Goal: Task Accomplishment & Management: Manage account settings

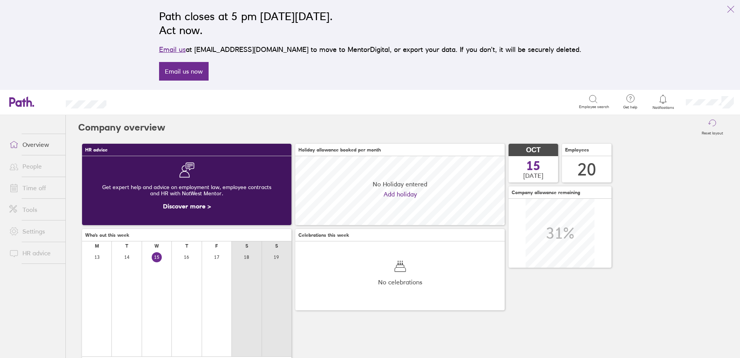
scroll to position [69, 209]
click at [34, 188] on link "Time off" at bounding box center [34, 187] width 62 height 15
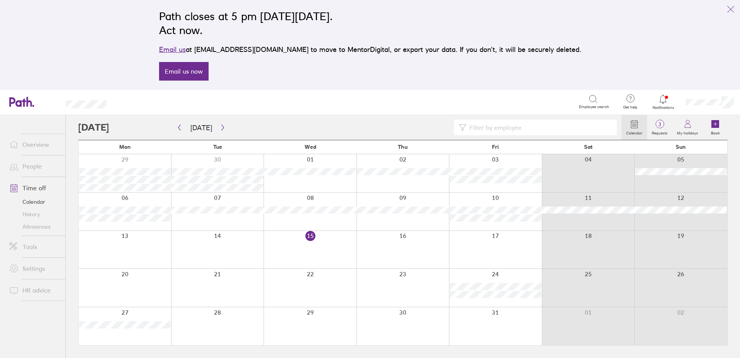
click at [38, 225] on link "Allowances" at bounding box center [34, 226] width 62 height 12
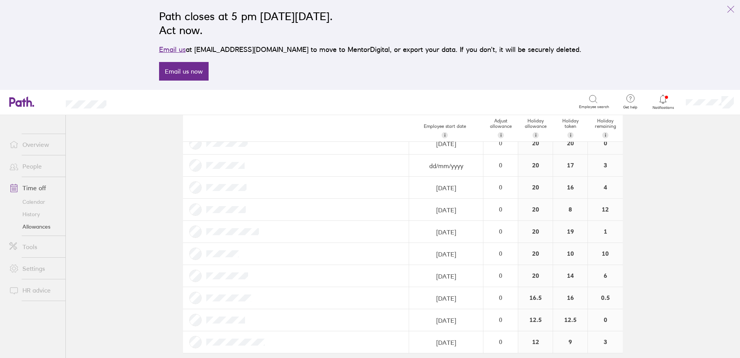
scroll to position [279, 0]
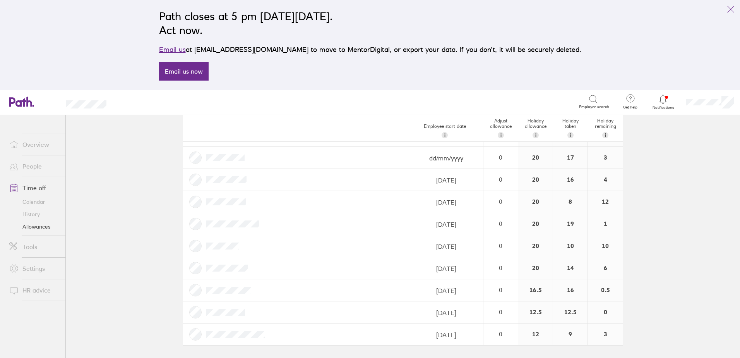
click at [36, 185] on link "Time off" at bounding box center [34, 187] width 62 height 15
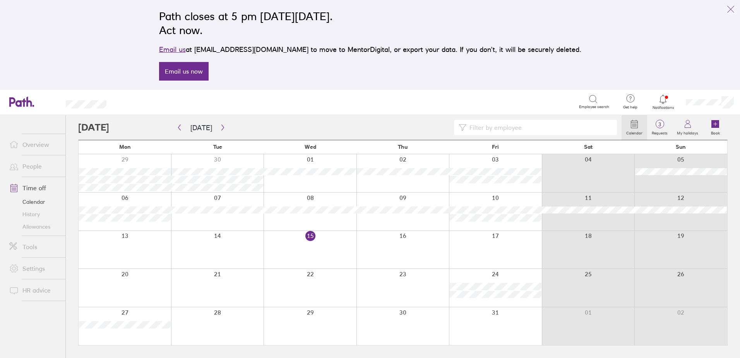
click at [463, 189] on div at bounding box center [495, 173] width 93 height 38
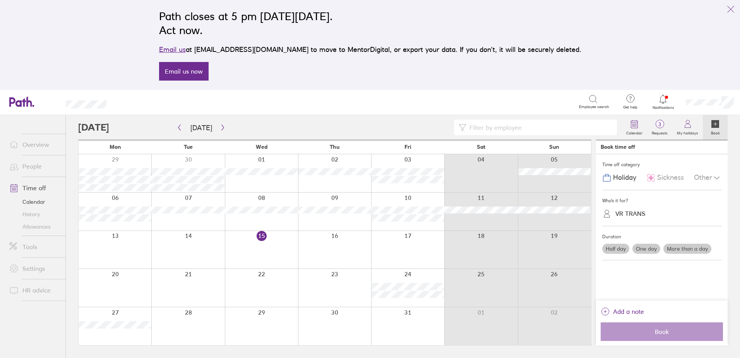
click at [627, 213] on div "VR TRANS" at bounding box center [631, 213] width 30 height 7
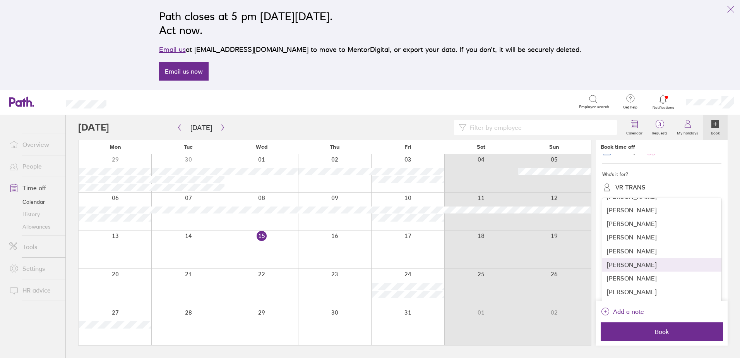
scroll to position [39, 0]
click at [676, 262] on div "Sam Assherton" at bounding box center [661, 266] width 119 height 14
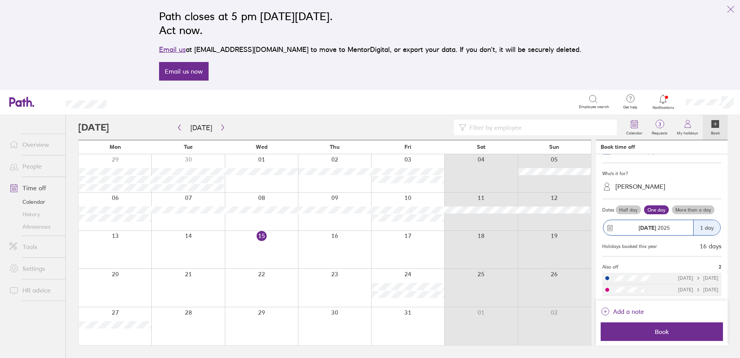
click at [633, 212] on label "Half day" at bounding box center [628, 209] width 25 height 9
click at [0, 0] on input "Half day" at bounding box center [0, 0] width 0 height 0
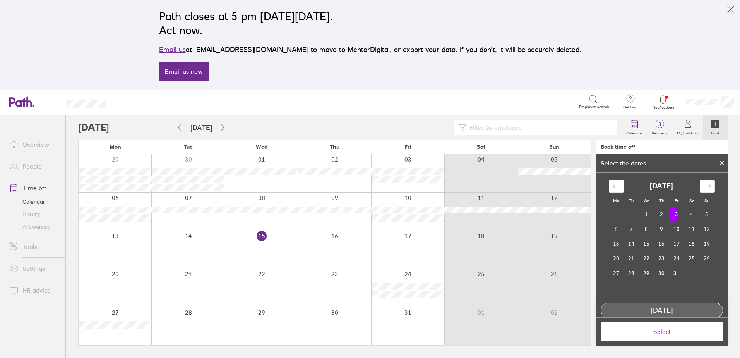
click at [663, 336] on button "Select" at bounding box center [662, 331] width 122 height 19
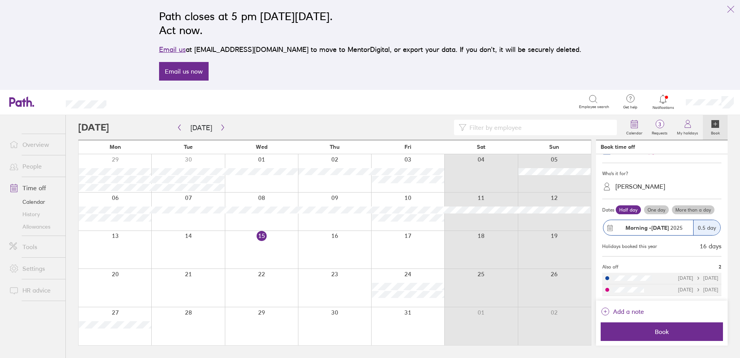
click at [41, 226] on link "Allowances" at bounding box center [34, 226] width 62 height 12
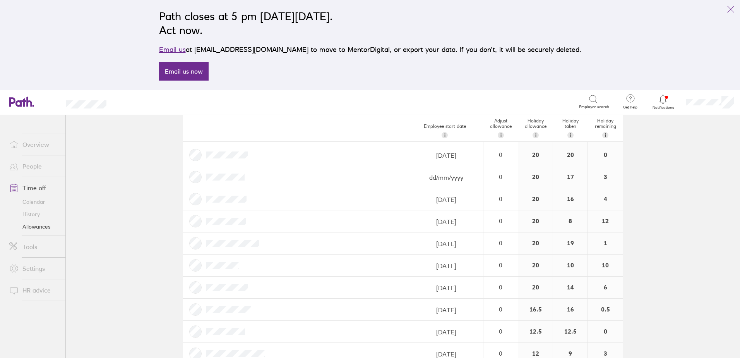
scroll to position [271, 0]
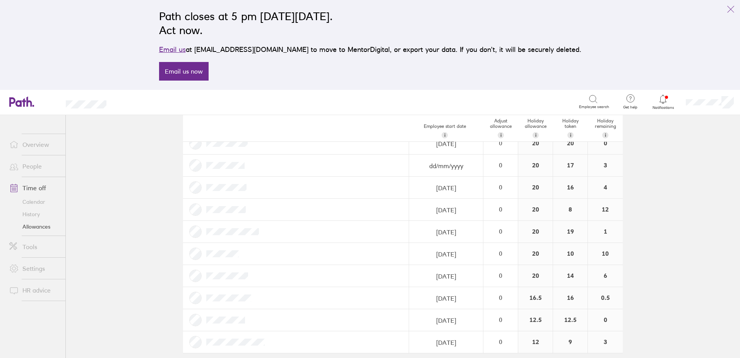
click at [48, 226] on link "Allowances" at bounding box center [34, 226] width 62 height 12
click at [39, 214] on link "History" at bounding box center [34, 214] width 62 height 12
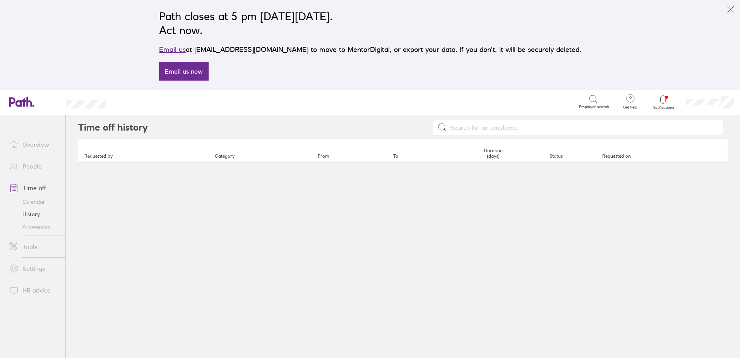
click at [39, 228] on link "Allowances" at bounding box center [34, 226] width 62 height 12
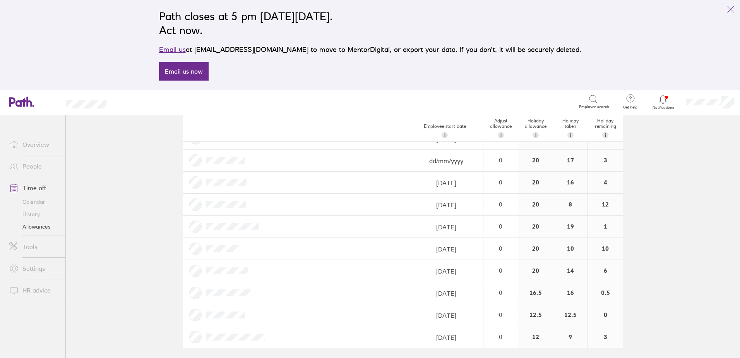
scroll to position [279, 0]
click at [32, 185] on link "Time off" at bounding box center [34, 187] width 62 height 15
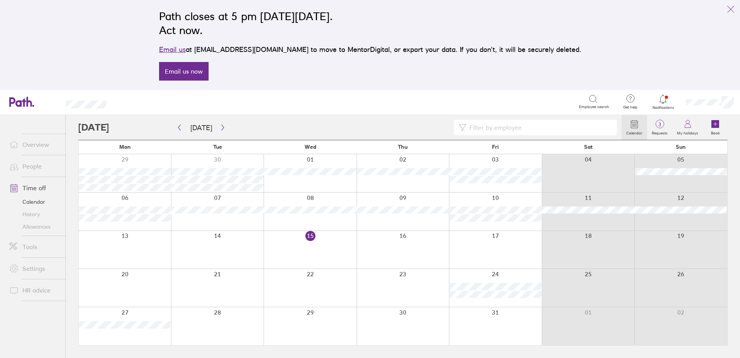
click at [474, 189] on div at bounding box center [495, 173] width 93 height 38
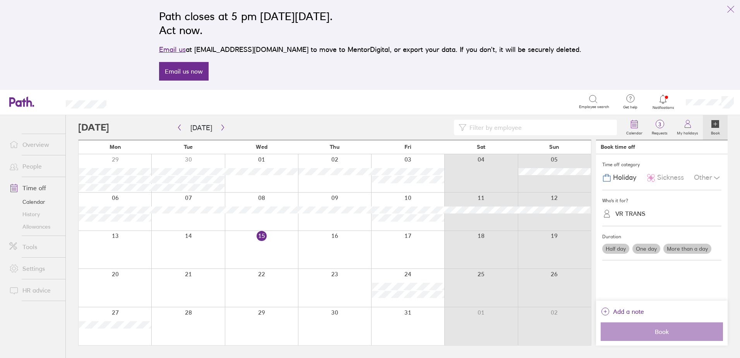
click at [631, 213] on div "VR TRANS" at bounding box center [631, 213] width 30 height 7
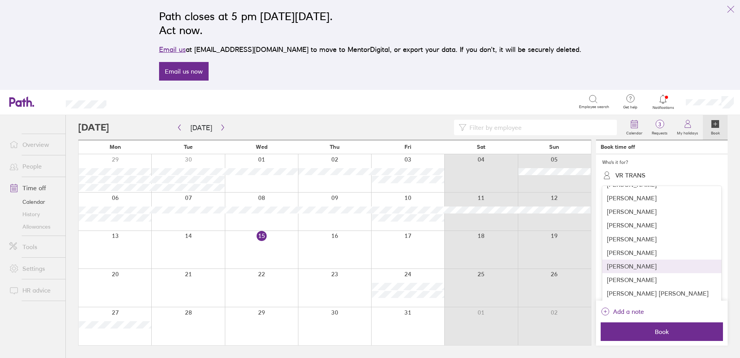
scroll to position [40, 0]
click at [642, 266] on div "Sam Assherton" at bounding box center [661, 265] width 119 height 14
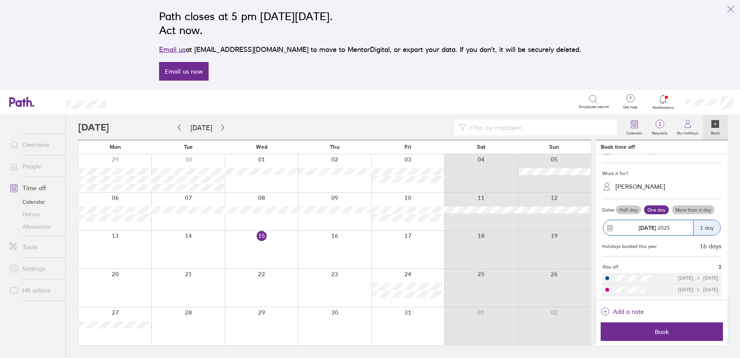
click at [621, 207] on label "Half day" at bounding box center [628, 209] width 25 height 9
click at [0, 0] on input "Half day" at bounding box center [0, 0] width 0 height 0
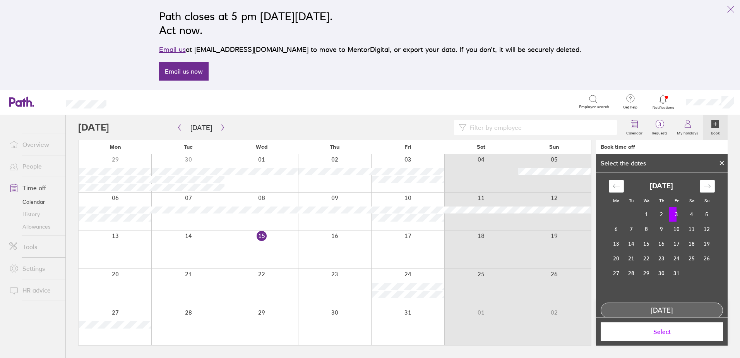
click at [670, 216] on td "3" at bounding box center [676, 214] width 15 height 15
click at [653, 333] on span "Select" at bounding box center [661, 331] width 111 height 7
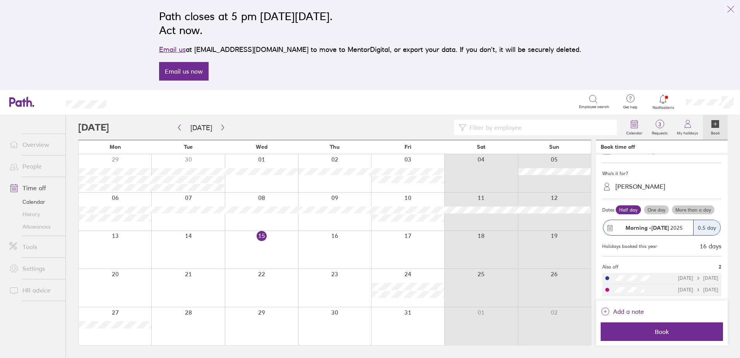
click at [655, 227] on strong "03 Oct" at bounding box center [660, 227] width 17 height 7
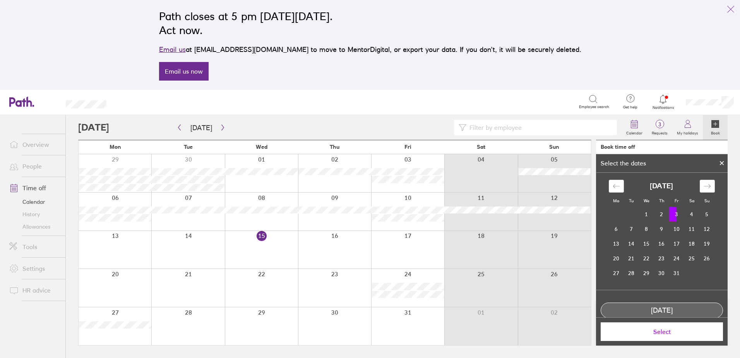
click at [674, 214] on td "3" at bounding box center [676, 214] width 15 height 15
click at [675, 213] on td "3" at bounding box center [676, 214] width 15 height 15
click at [677, 213] on td "3" at bounding box center [676, 214] width 15 height 15
click at [675, 212] on td "3" at bounding box center [676, 214] width 15 height 15
click at [672, 211] on td "3" at bounding box center [676, 214] width 15 height 15
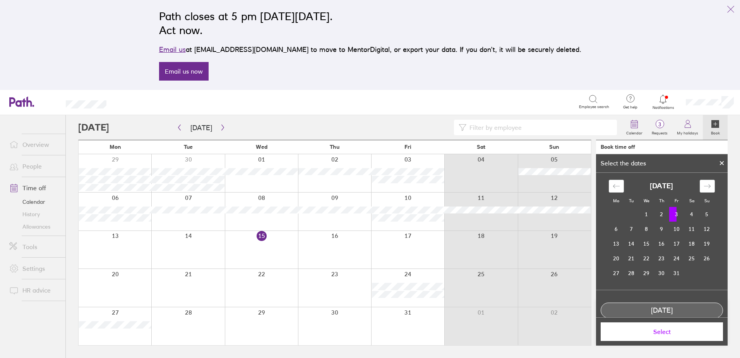
click at [674, 212] on td "3" at bounding box center [676, 214] width 15 height 15
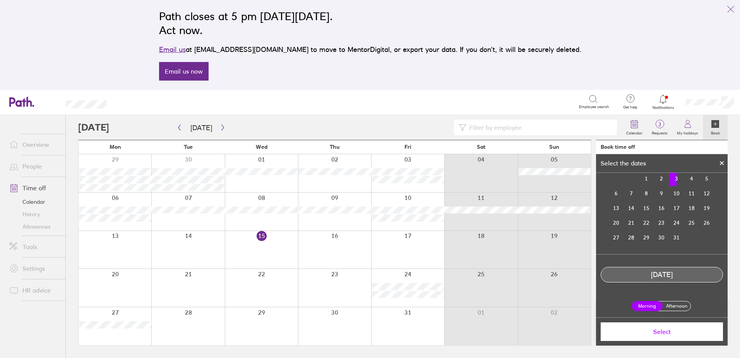
click at [672, 307] on label "Afternoon" at bounding box center [676, 305] width 31 height 9
click at [0, 0] on input "Afternoon" at bounding box center [0, 0] width 0 height 0
click at [670, 331] on span "Select" at bounding box center [661, 331] width 111 height 7
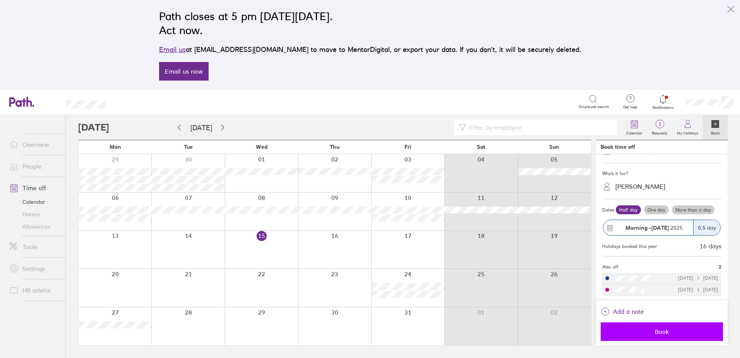
click at [669, 330] on span "Book" at bounding box center [661, 331] width 111 height 7
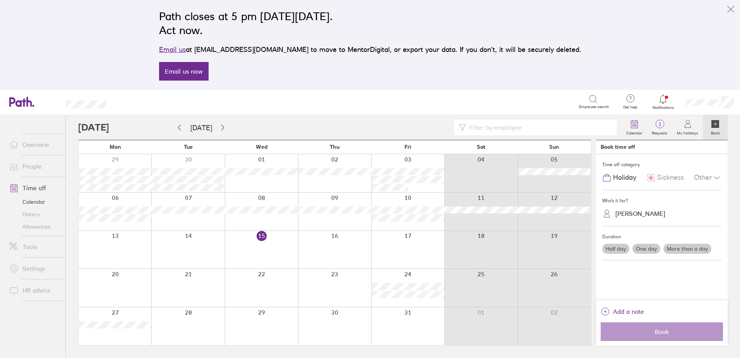
scroll to position [0, 0]
click at [34, 185] on link "Time off" at bounding box center [34, 187] width 62 height 15
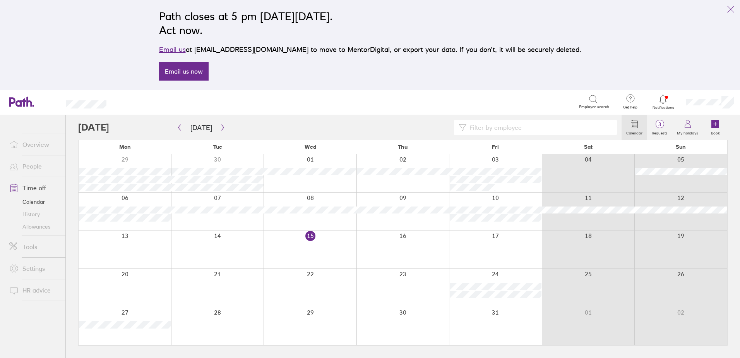
click at [41, 228] on link "Allowances" at bounding box center [34, 226] width 62 height 12
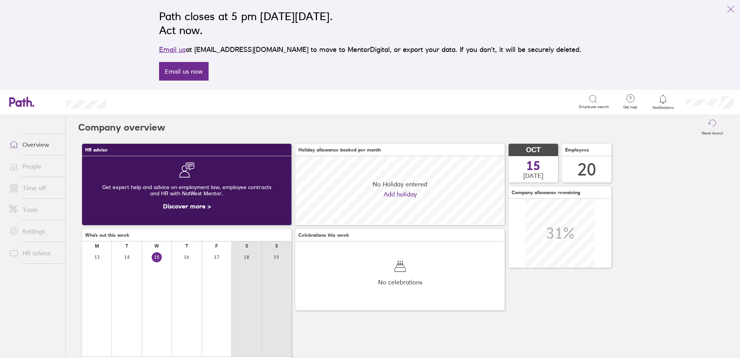
scroll to position [69, 209]
click at [39, 234] on link "Settings" at bounding box center [34, 230] width 62 height 15
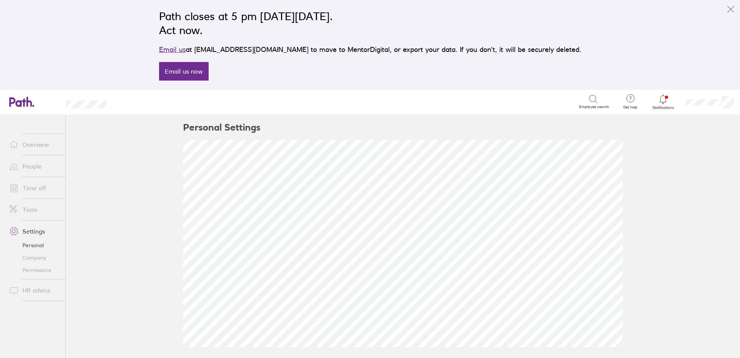
click at [48, 267] on link "Permissions" at bounding box center [34, 270] width 62 height 12
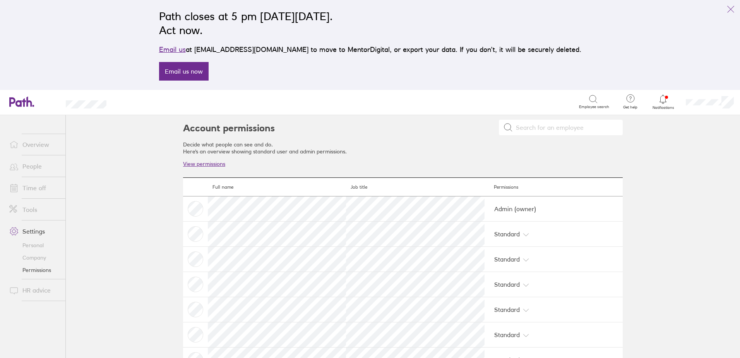
click at [43, 254] on link "Company" at bounding box center [34, 257] width 62 height 12
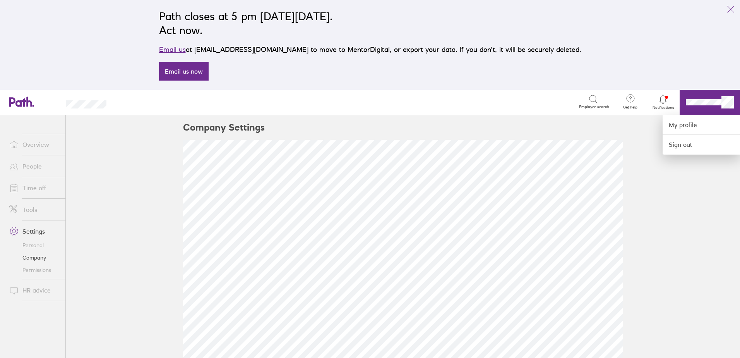
click at [27, 147] on div at bounding box center [370, 179] width 740 height 358
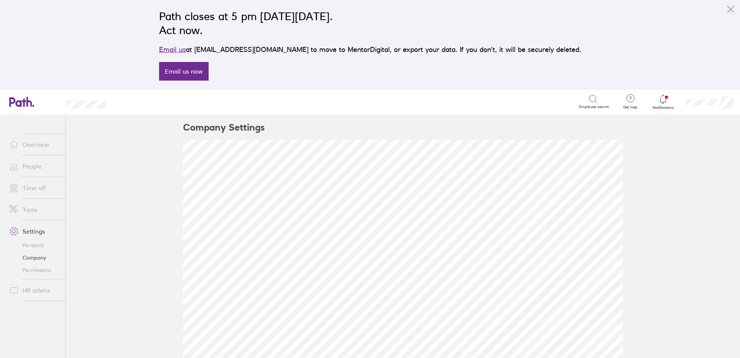
click at [27, 147] on link "Overview" at bounding box center [34, 144] width 62 height 15
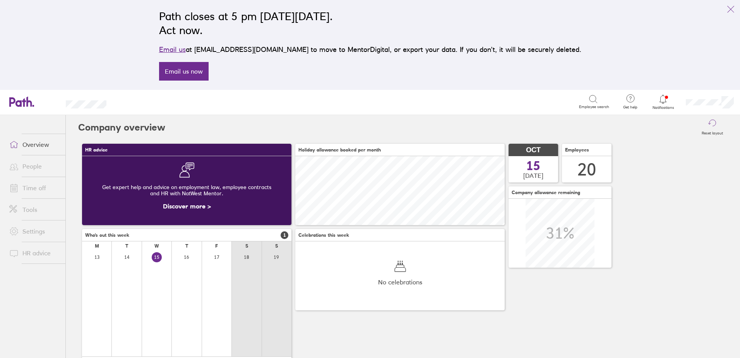
scroll to position [69, 209]
click at [28, 165] on link "People" at bounding box center [34, 165] width 62 height 15
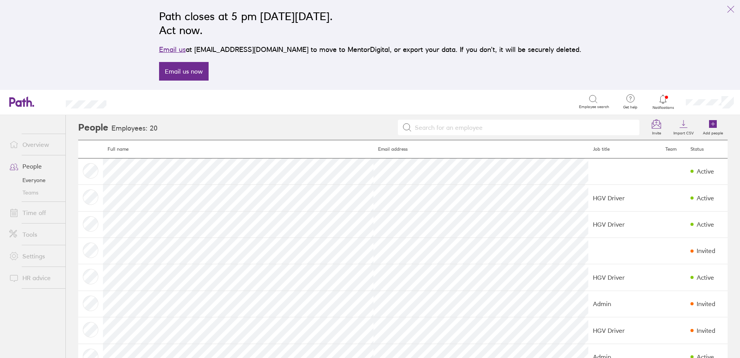
click at [35, 232] on link "Tools" at bounding box center [34, 233] width 62 height 15
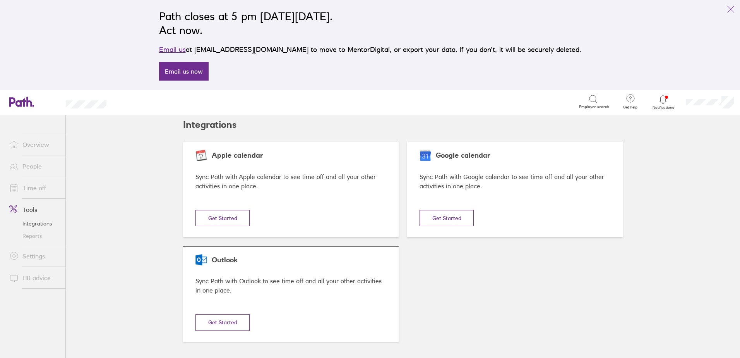
scroll to position [3, 0]
click at [33, 235] on link "Reports" at bounding box center [34, 236] width 62 height 12
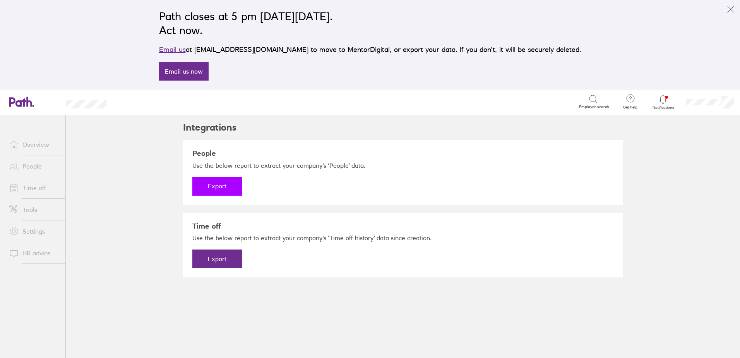
click at [222, 185] on button "Export" at bounding box center [217, 186] width 50 height 19
click at [221, 188] on link "Download" at bounding box center [217, 186] width 50 height 19
click at [218, 185] on link "Download" at bounding box center [217, 186] width 50 height 19
click at [212, 258] on button "Export" at bounding box center [217, 258] width 50 height 19
click at [34, 188] on link "Time off" at bounding box center [34, 187] width 62 height 15
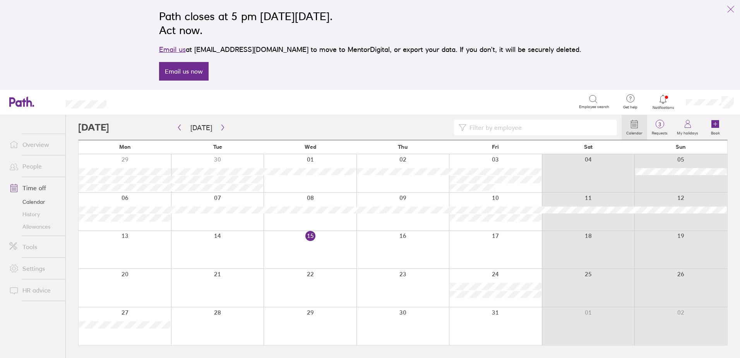
click at [37, 226] on link "Allowances" at bounding box center [34, 226] width 62 height 12
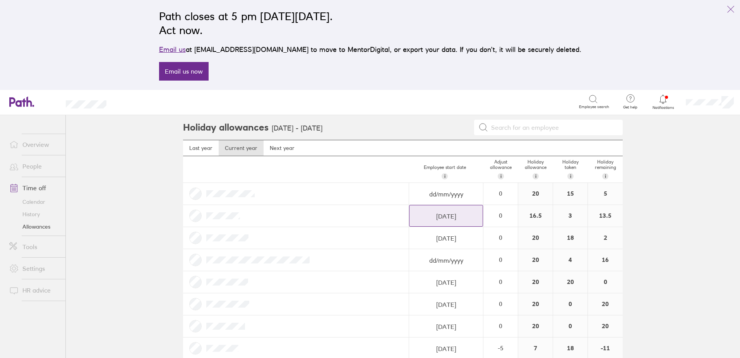
select select "February"
select select "2025"
select select "March"
select select "2025"
select select "April"
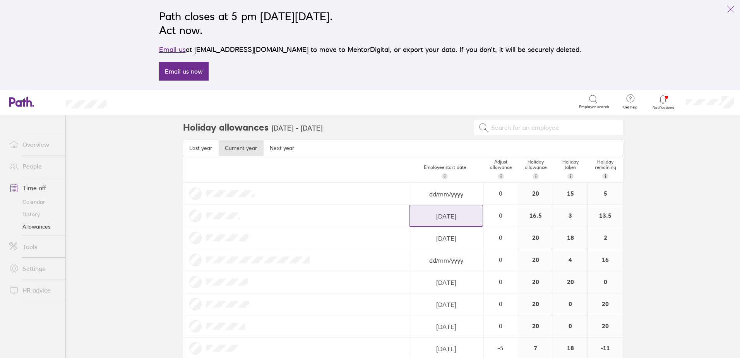
select select "2025"
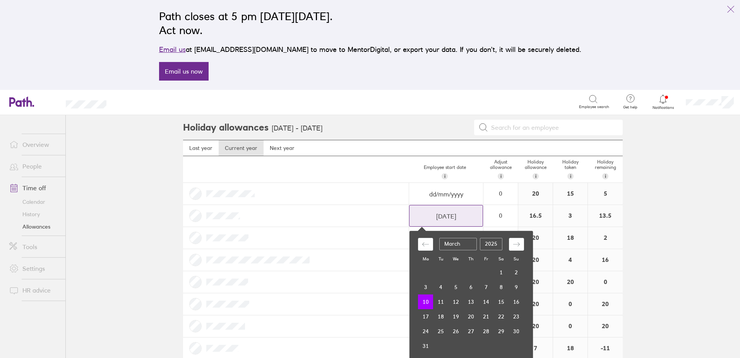
click at [439, 217] on input "10/03/2025" at bounding box center [446, 216] width 73 height 22
click at [328, 213] on div at bounding box center [296, 216] width 226 height 22
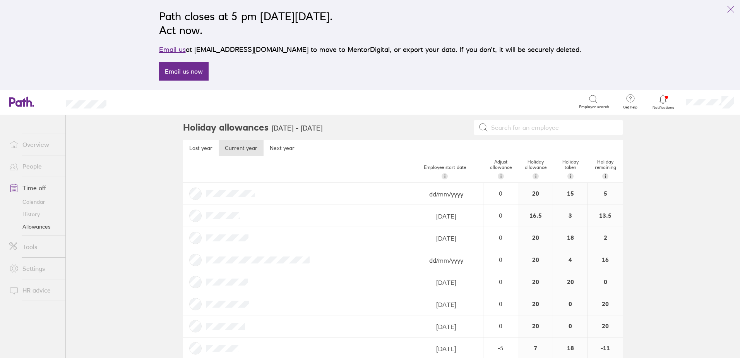
click at [31, 164] on link "People" at bounding box center [34, 165] width 62 height 15
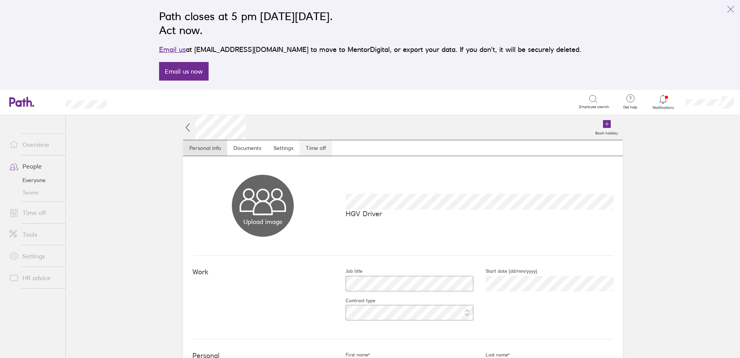
click at [320, 145] on link "Time off" at bounding box center [316, 147] width 33 height 15
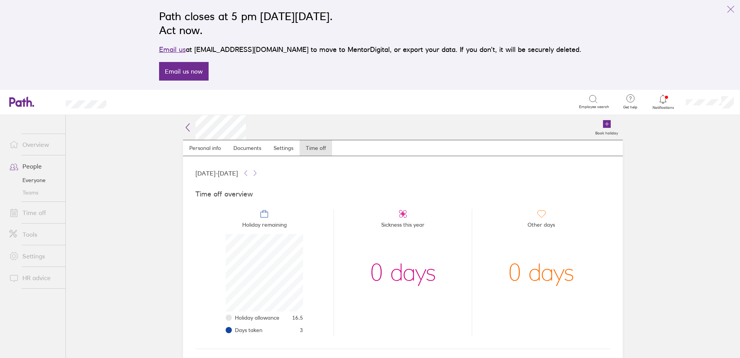
click at [35, 214] on link "Time off" at bounding box center [34, 212] width 62 height 15
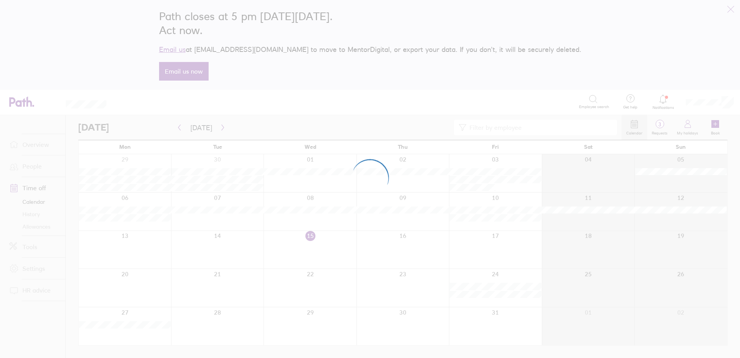
click at [132, 252] on div at bounding box center [370, 179] width 740 height 358
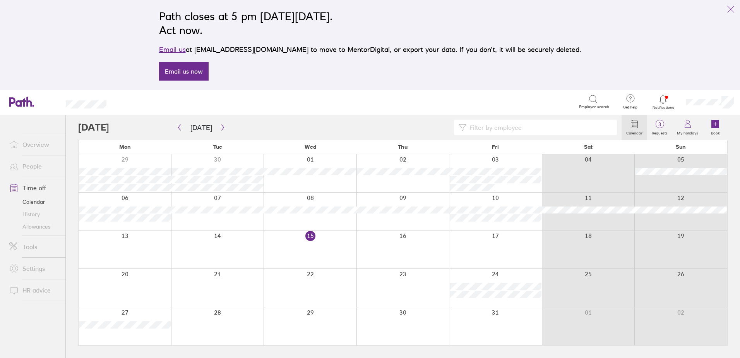
click at [132, 252] on div at bounding box center [125, 250] width 93 height 38
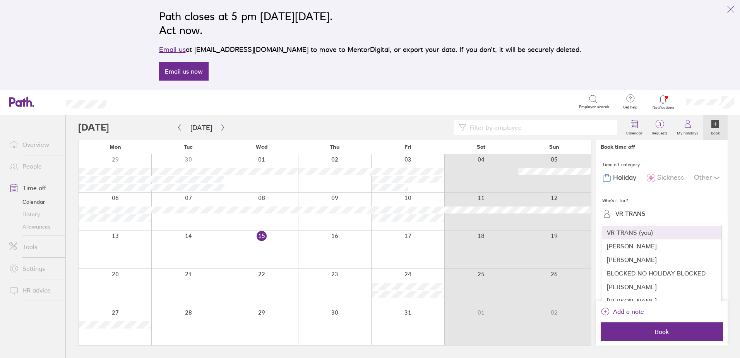
click at [624, 219] on div "VR TRANS" at bounding box center [667, 213] width 110 height 12
click at [635, 244] on div "Alex Tector" at bounding box center [661, 246] width 119 height 14
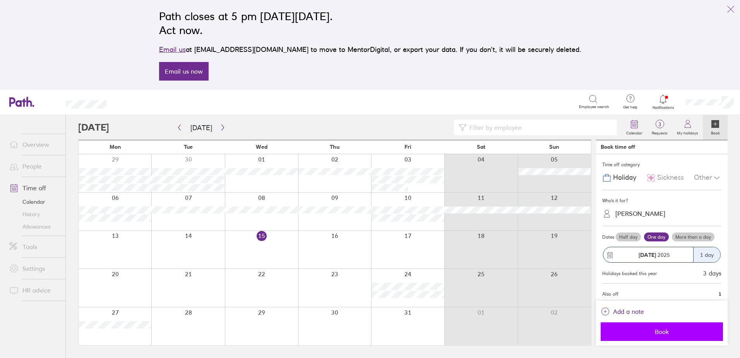
click at [630, 332] on span "Book" at bounding box center [661, 331] width 111 height 7
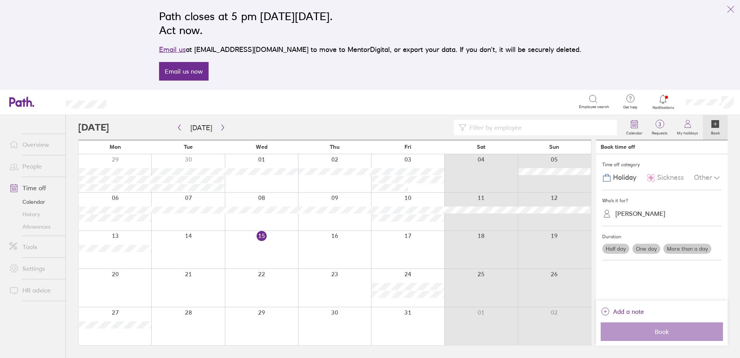
click at [280, 276] on div at bounding box center [261, 288] width 73 height 38
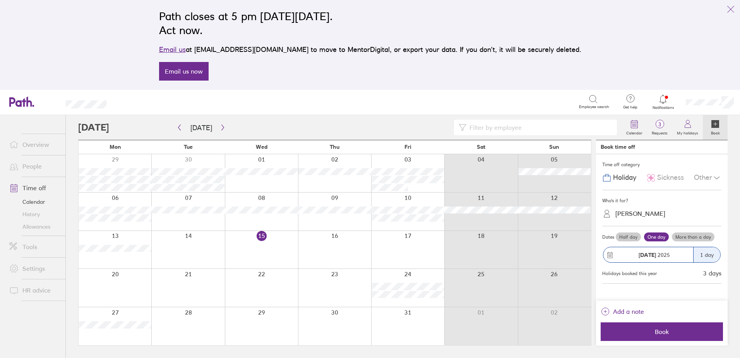
click at [33, 163] on link "People" at bounding box center [34, 165] width 62 height 15
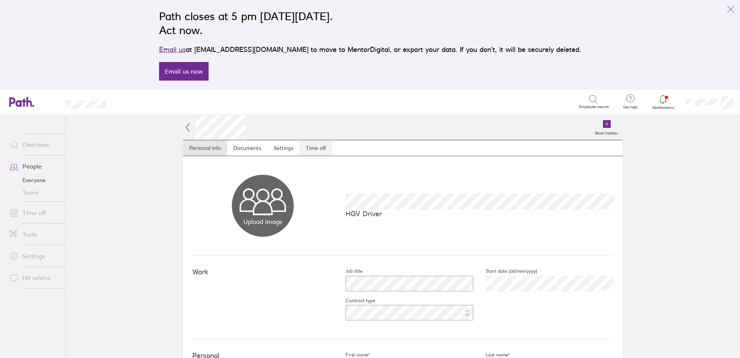
click at [313, 140] on nav "Personal info Documents Settings Time off" at bounding box center [403, 148] width 440 height 16
click at [313, 142] on link "Time off" at bounding box center [316, 147] width 33 height 15
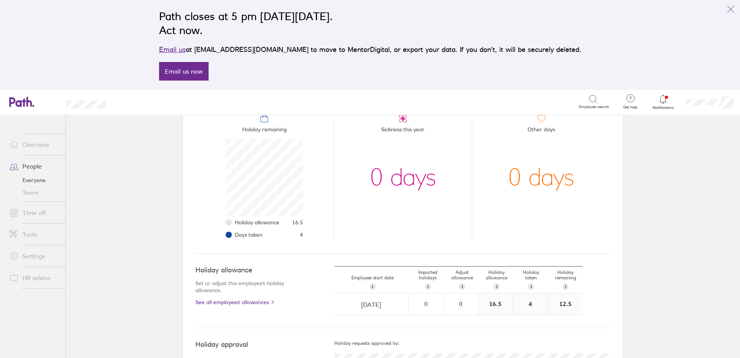
scroll to position [125, 0]
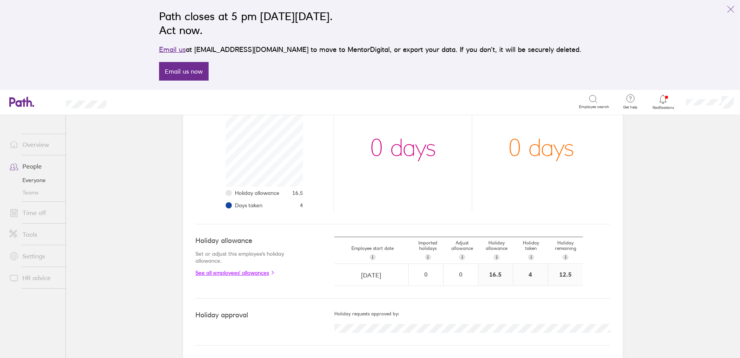
click at [255, 274] on link "See all employees' allowances" at bounding box center [249, 272] width 108 height 6
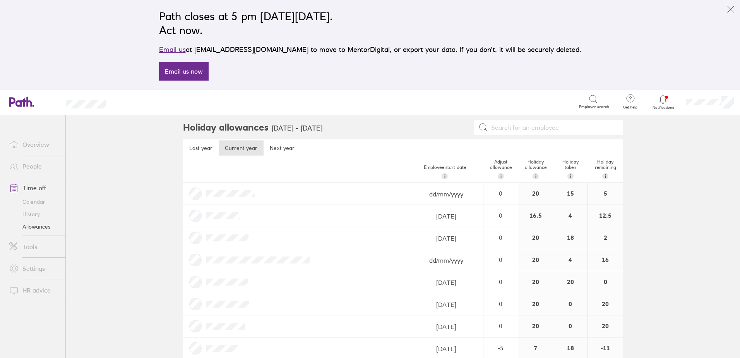
click at [36, 203] on link "Calendar" at bounding box center [34, 201] width 62 height 12
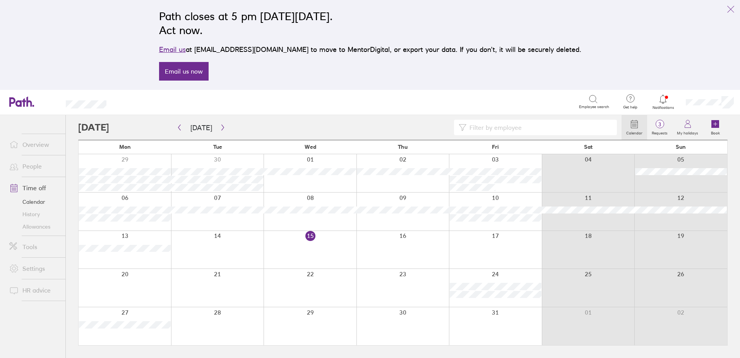
click at [34, 168] on link "People" at bounding box center [34, 165] width 62 height 15
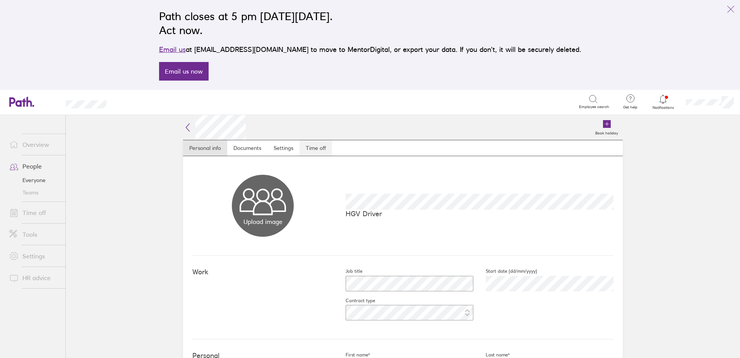
click at [314, 149] on link "Time off" at bounding box center [316, 147] width 33 height 15
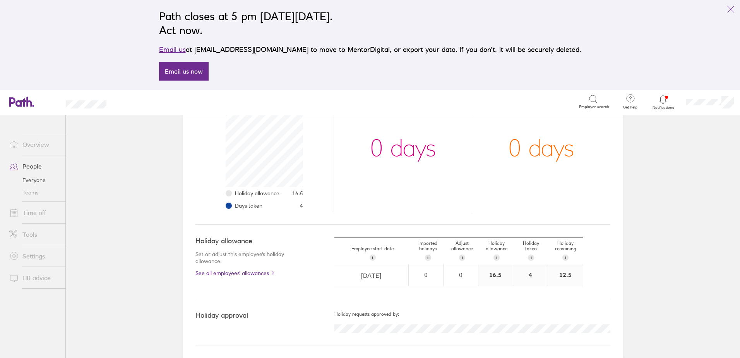
scroll to position [125, 0]
click at [24, 236] on link "Tools" at bounding box center [34, 233] width 62 height 15
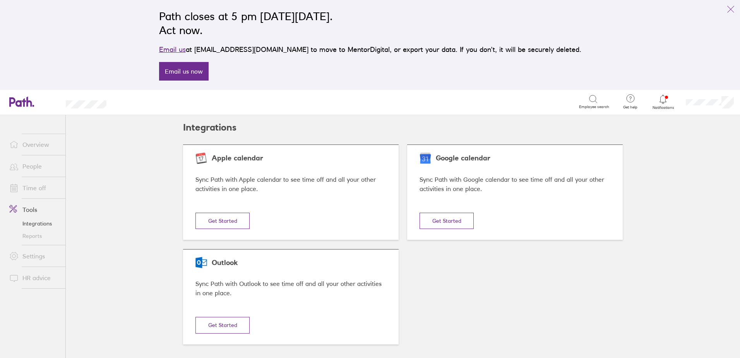
click at [38, 236] on link "Reports" at bounding box center [34, 236] width 62 height 12
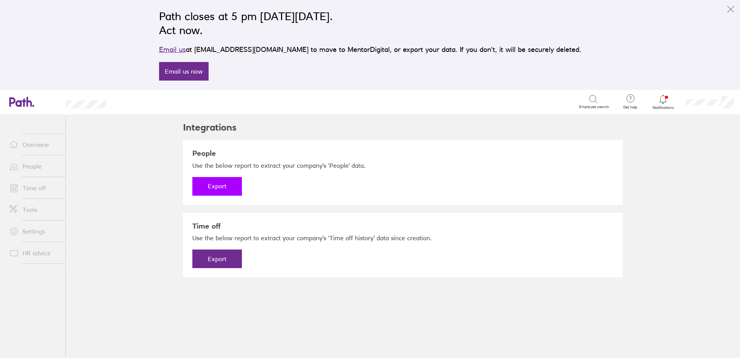
click at [203, 189] on button "Export" at bounding box center [217, 186] width 50 height 19
click at [227, 261] on button "Export" at bounding box center [217, 258] width 50 height 19
click at [223, 259] on link "Download" at bounding box center [217, 258] width 50 height 19
click at [29, 189] on link "Time off" at bounding box center [34, 187] width 62 height 15
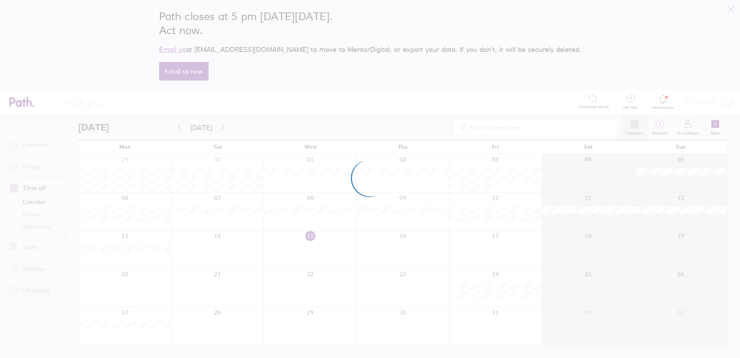
click at [34, 215] on div at bounding box center [370, 179] width 740 height 358
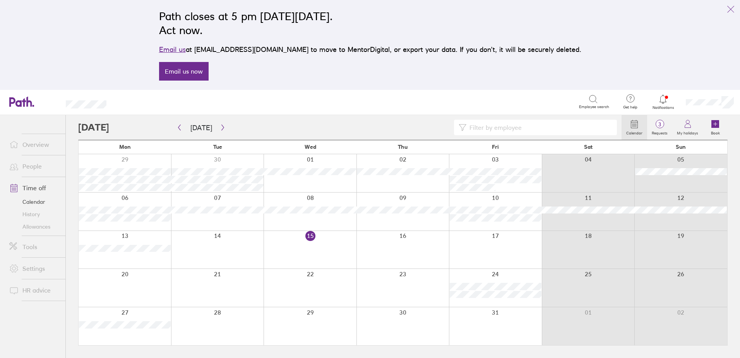
click at [34, 215] on link "History" at bounding box center [34, 214] width 62 height 12
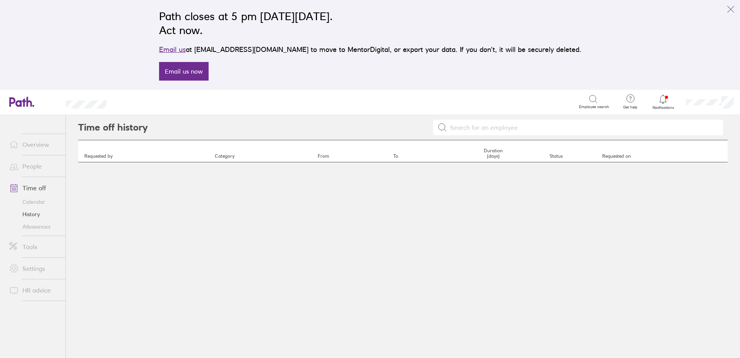
click at [41, 225] on link "Allowances" at bounding box center [34, 226] width 62 height 12
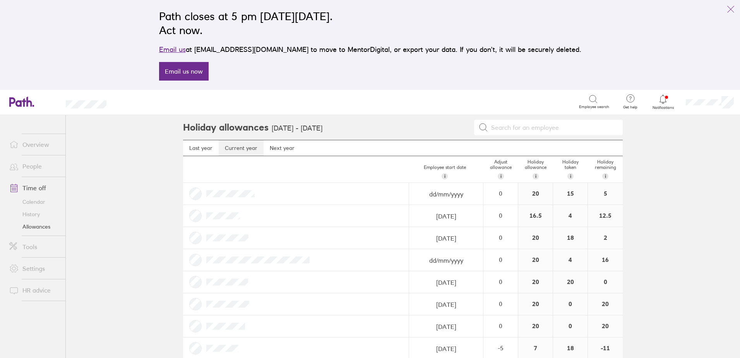
click at [250, 147] on link "Current year" at bounding box center [241, 147] width 45 height 15
click at [233, 151] on link "Current year" at bounding box center [241, 147] width 45 height 15
click at [30, 214] on link "History" at bounding box center [34, 214] width 62 height 12
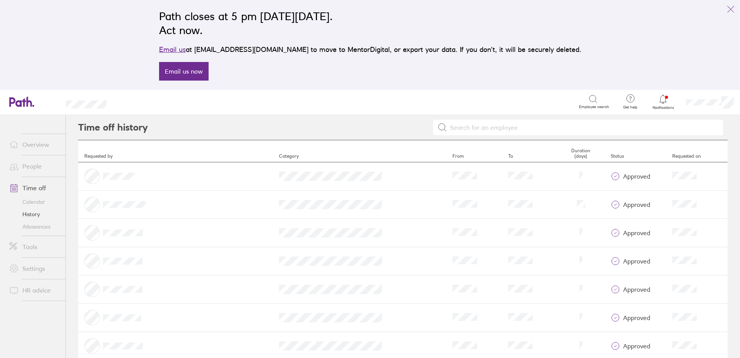
click at [31, 213] on link "History" at bounding box center [34, 214] width 62 height 12
click at [116, 182] on div at bounding box center [175, 175] width 182 height 15
click at [517, 133] on input at bounding box center [582, 127] width 271 height 15
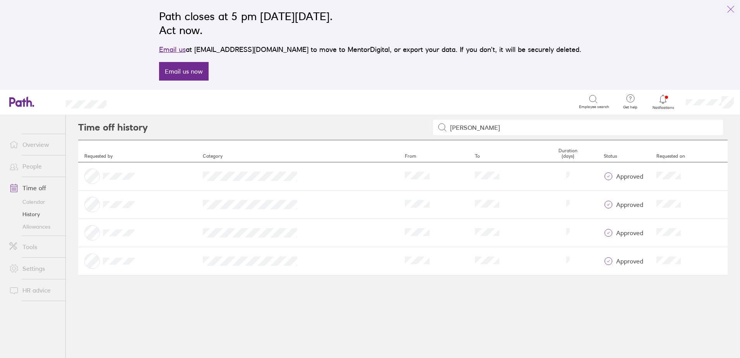
type input "alex"
click at [37, 165] on link "People" at bounding box center [34, 165] width 62 height 15
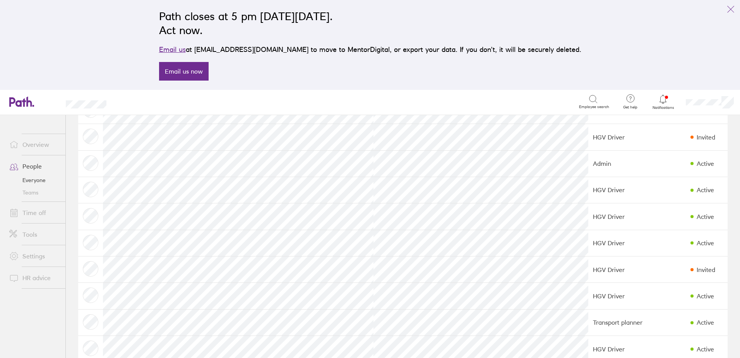
scroll to position [194, 0]
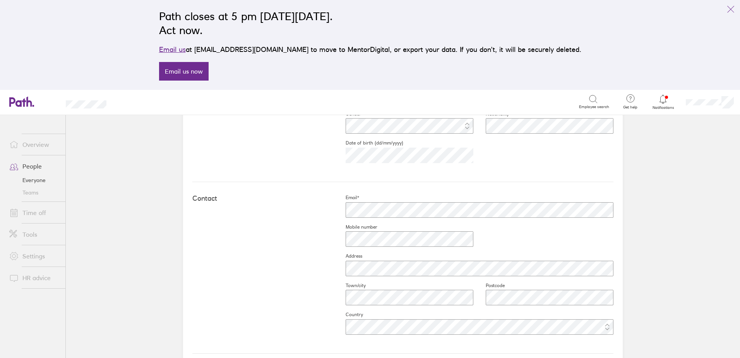
scroll to position [271, 0]
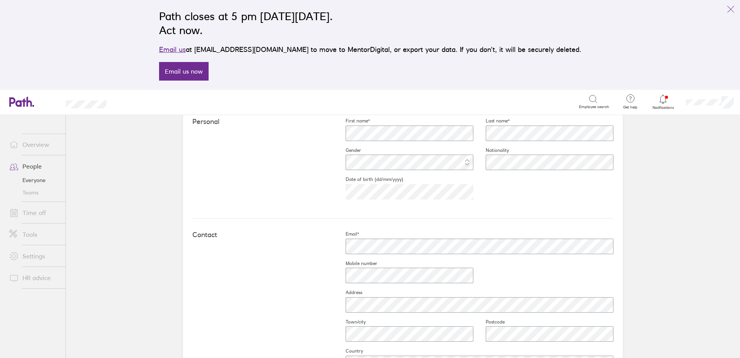
scroll to position [271, 0]
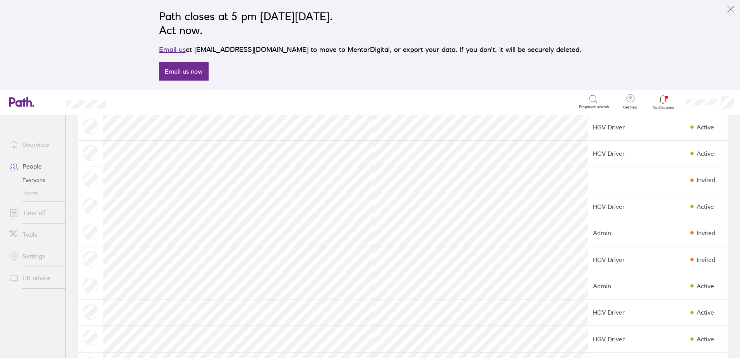
scroll to position [77, 0]
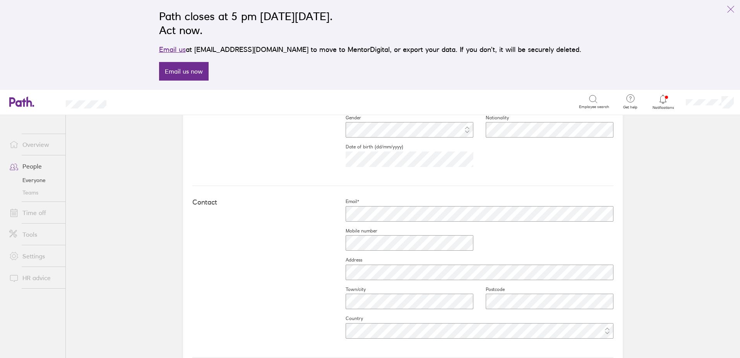
scroll to position [271, 0]
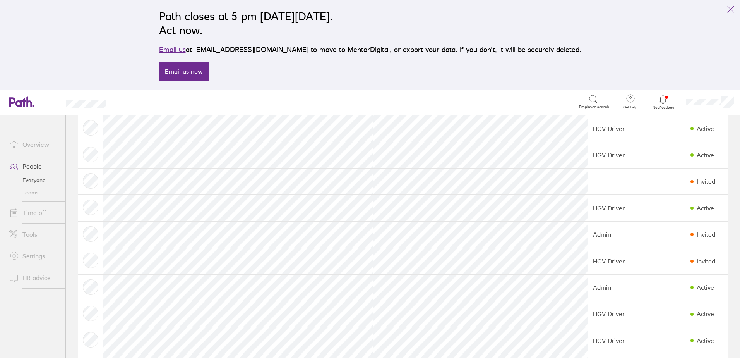
scroll to position [77, 0]
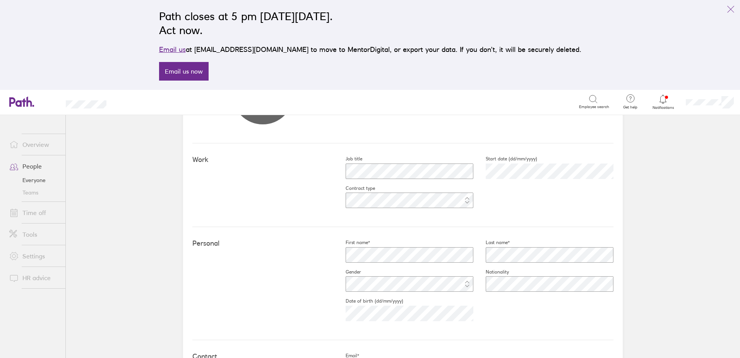
scroll to position [194, 0]
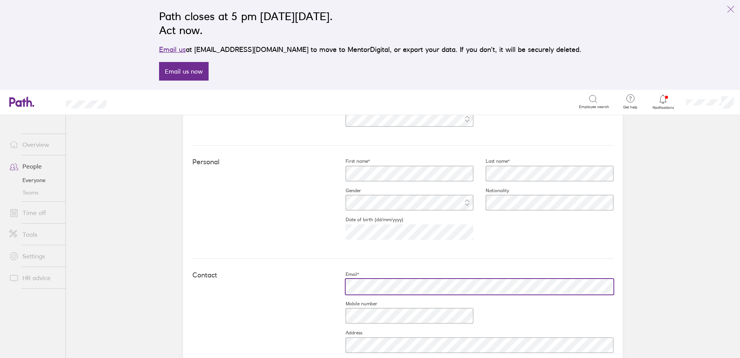
click at [424, 294] on div at bounding box center [473, 286] width 280 height 19
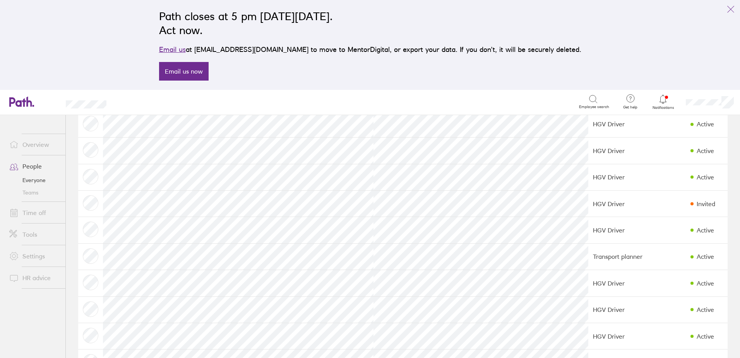
scroll to position [271, 0]
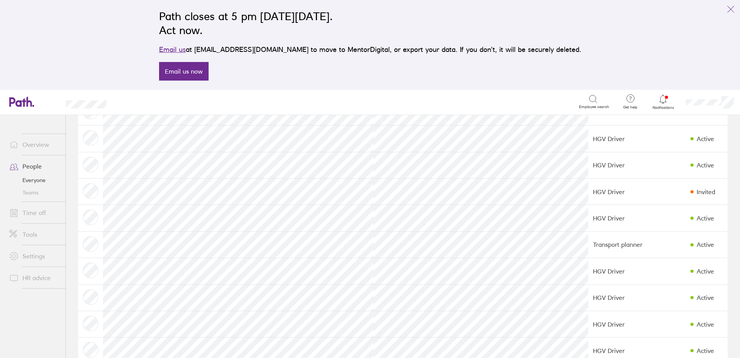
click at [376, 169] on tr "HGV Driver Active" at bounding box center [403, 165] width 650 height 26
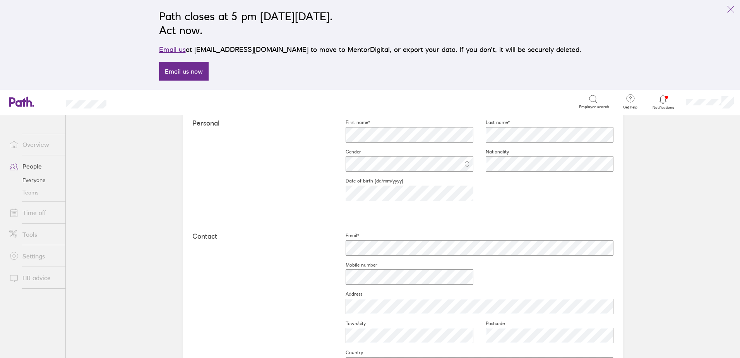
scroll to position [271, 0]
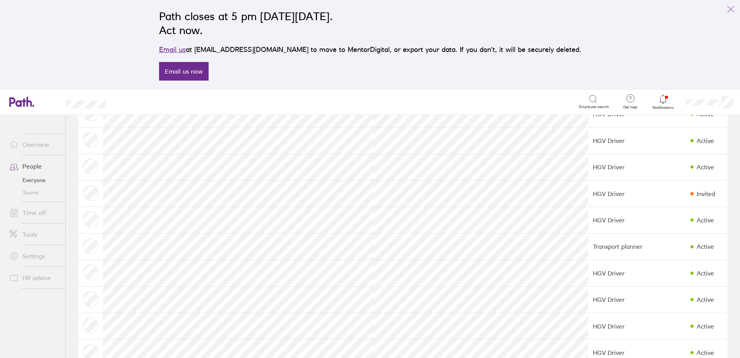
scroll to position [271, 0]
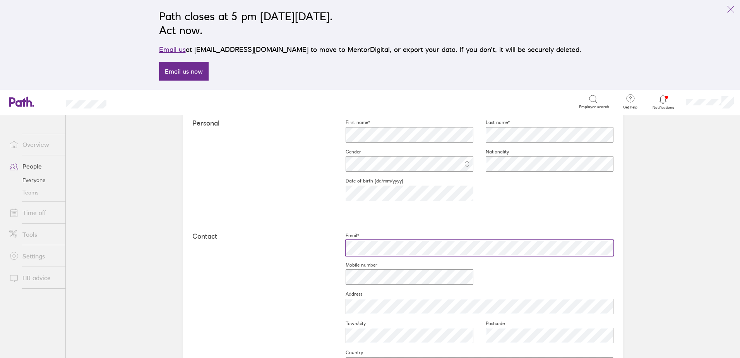
scroll to position [271, 0]
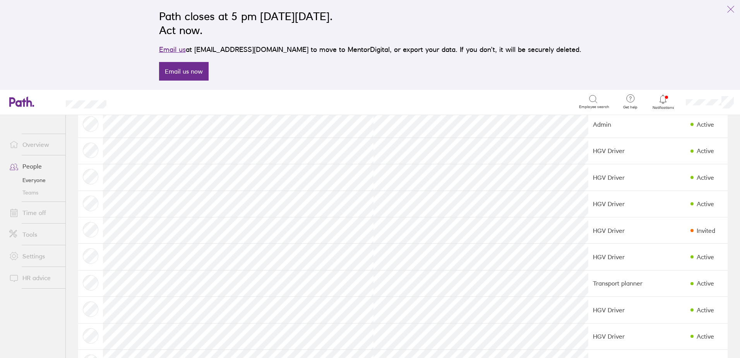
scroll to position [271, 0]
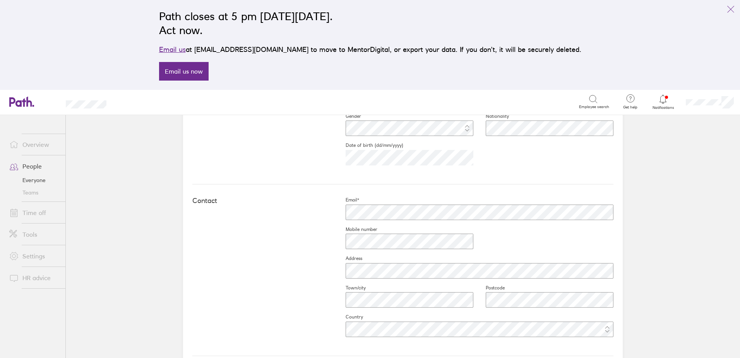
scroll to position [271, 0]
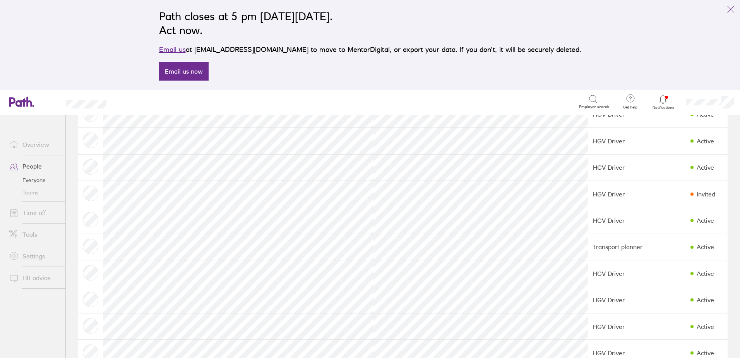
scroll to position [271, 0]
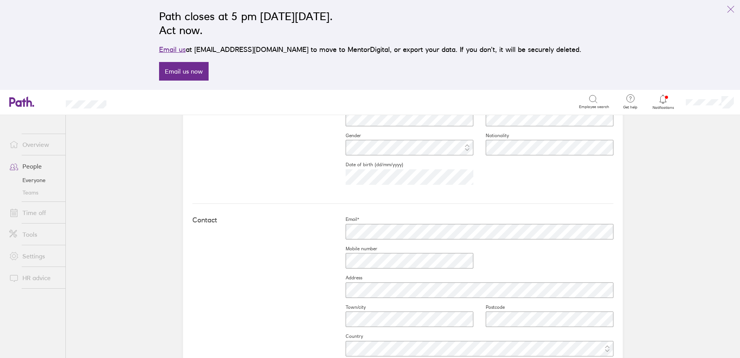
scroll to position [271, 0]
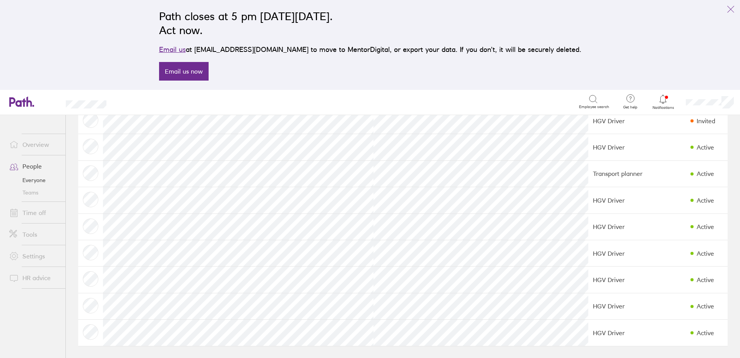
scroll to position [343, 0]
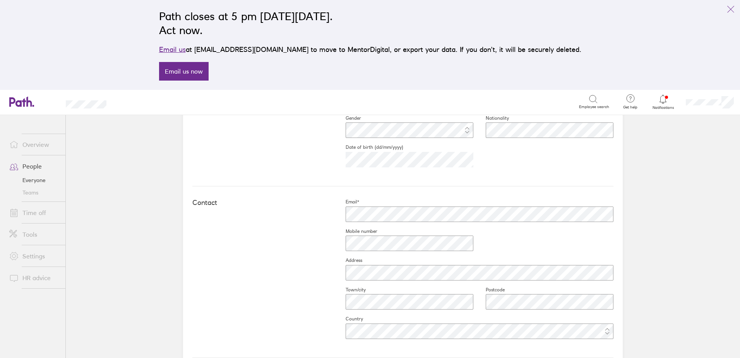
scroll to position [310, 0]
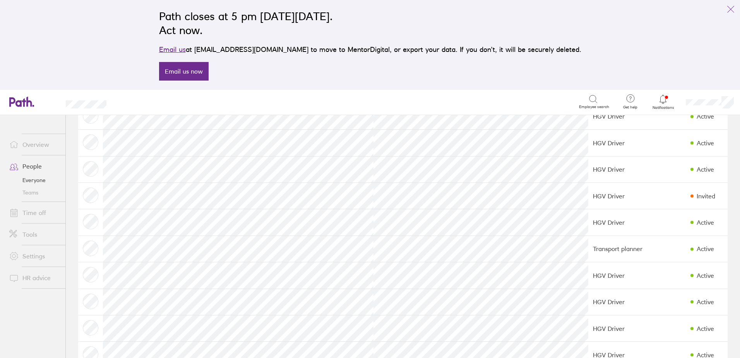
scroll to position [343, 0]
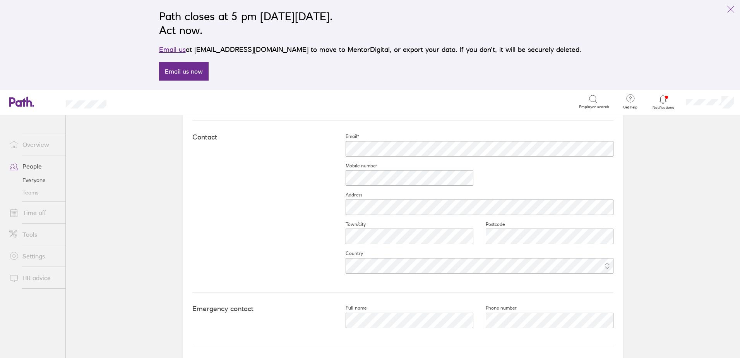
scroll to position [348, 0]
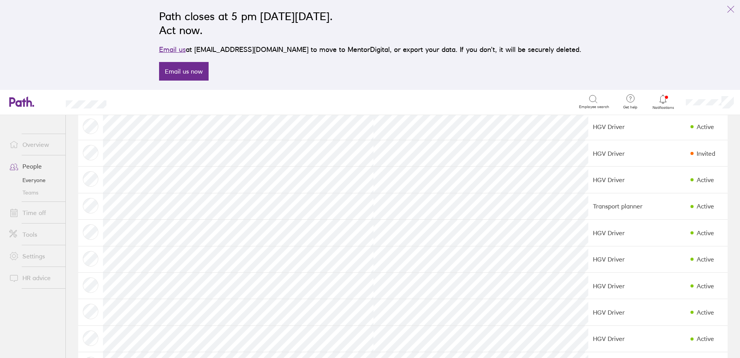
scroll to position [343, 0]
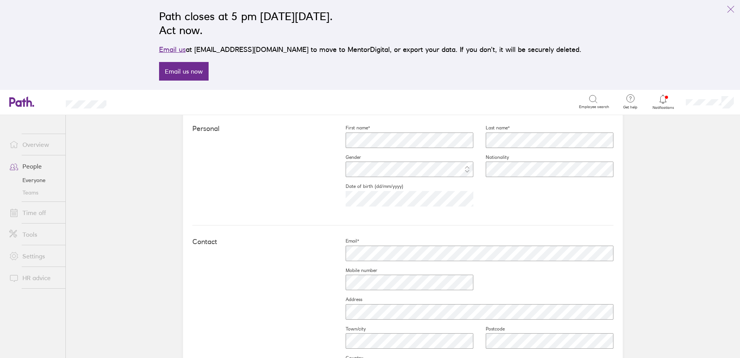
scroll to position [232, 0]
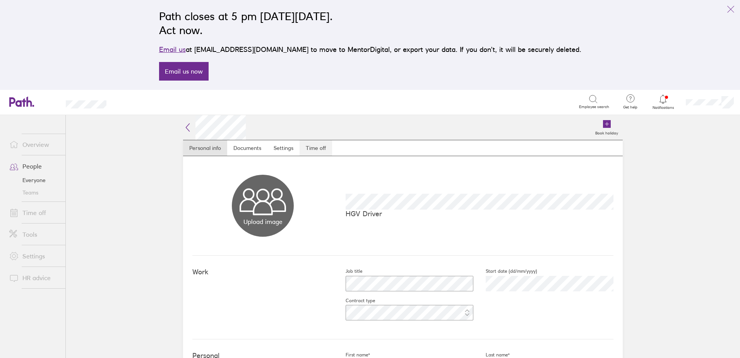
click at [309, 146] on link "Time off" at bounding box center [316, 147] width 33 height 15
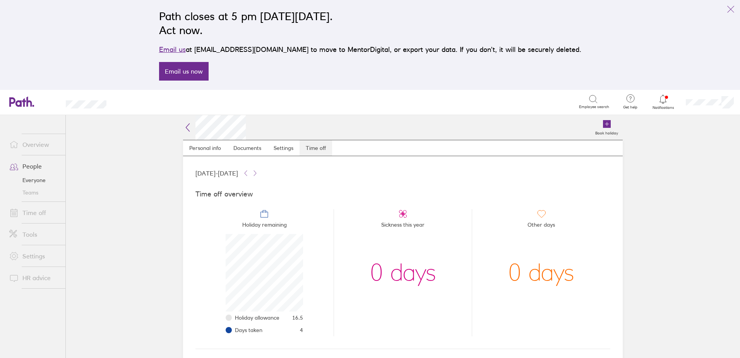
click at [316, 148] on link "Time off" at bounding box center [316, 147] width 33 height 15
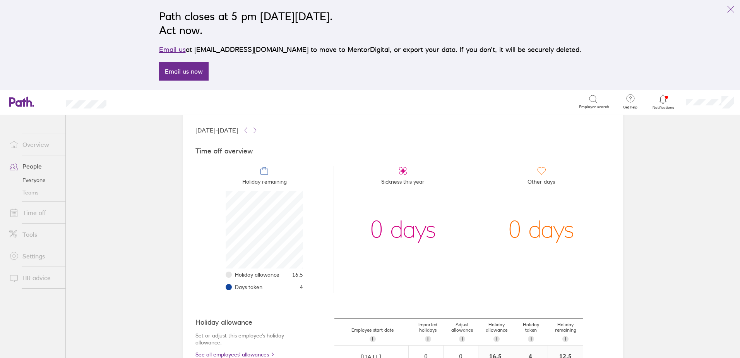
scroll to position [125, 0]
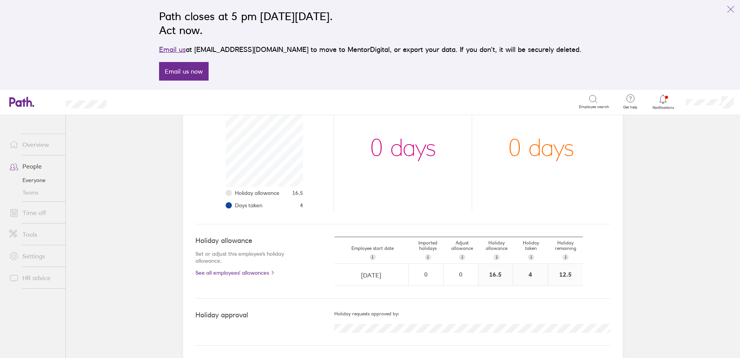
click at [30, 213] on link "Time off" at bounding box center [34, 212] width 62 height 15
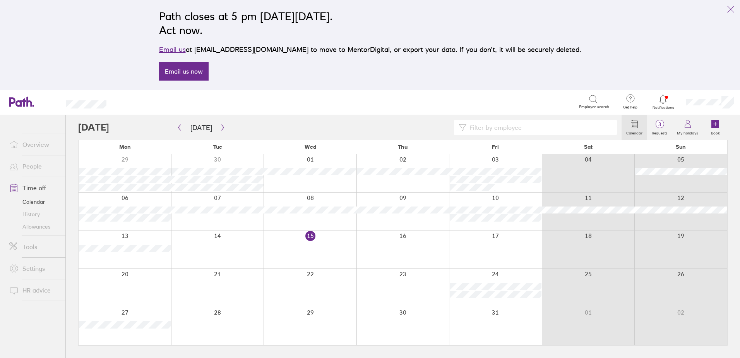
click at [30, 228] on link "Allowances" at bounding box center [34, 226] width 62 height 12
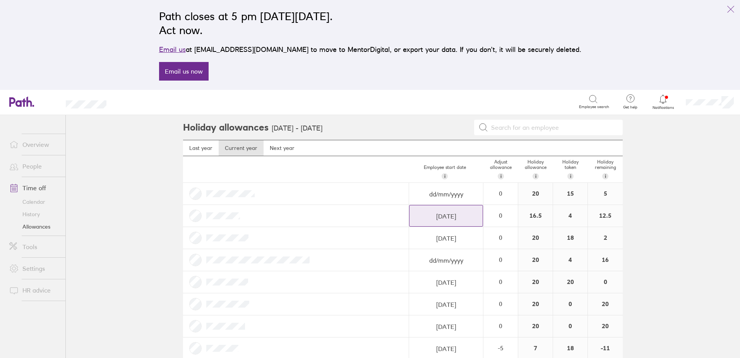
select select "February"
select select "2025"
select select "March"
select select "2025"
select select "April"
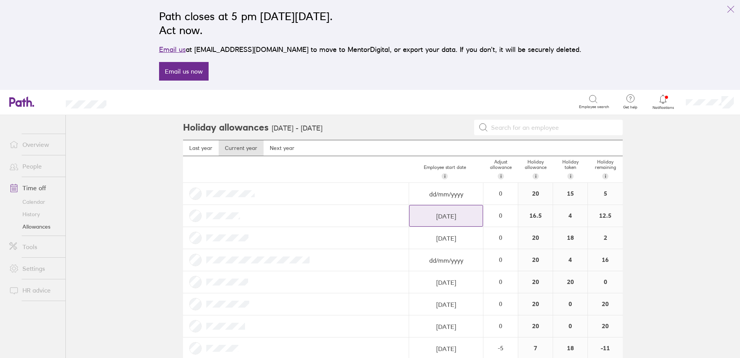
select select "2025"
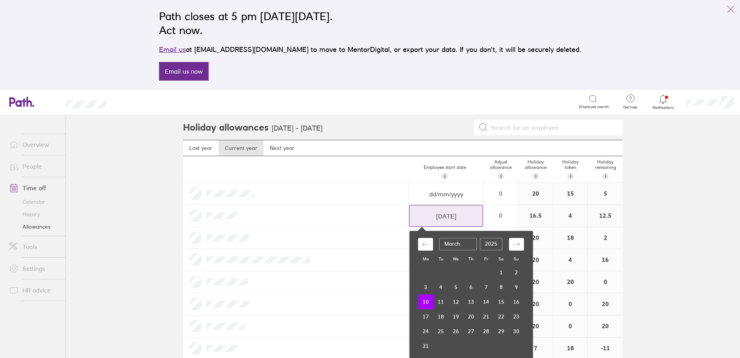
click at [435, 219] on input "10/03/2025" at bounding box center [446, 216] width 73 height 22
click at [359, 216] on div at bounding box center [296, 216] width 226 height 22
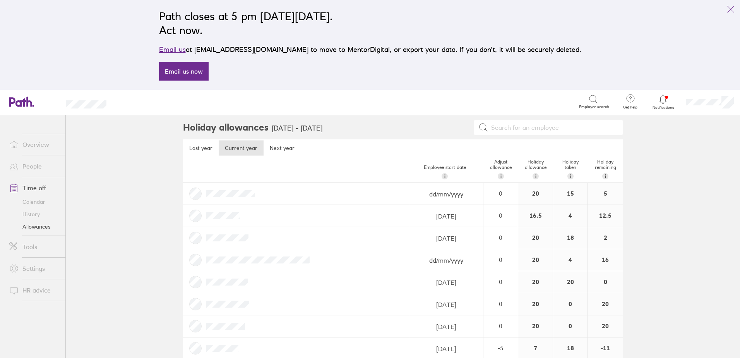
click at [34, 214] on link "History" at bounding box center [34, 214] width 62 height 12
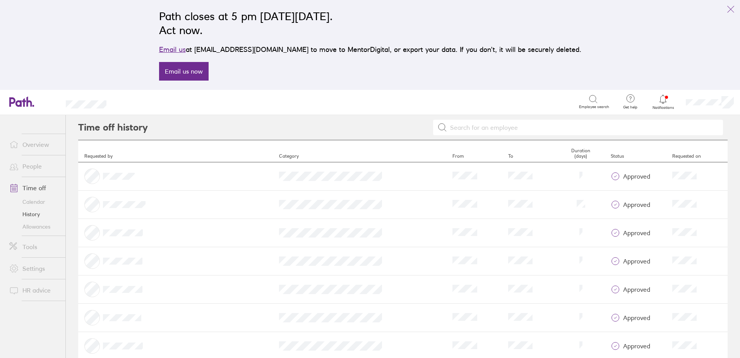
click at [484, 129] on input at bounding box center [582, 127] width 271 height 15
type input "l"
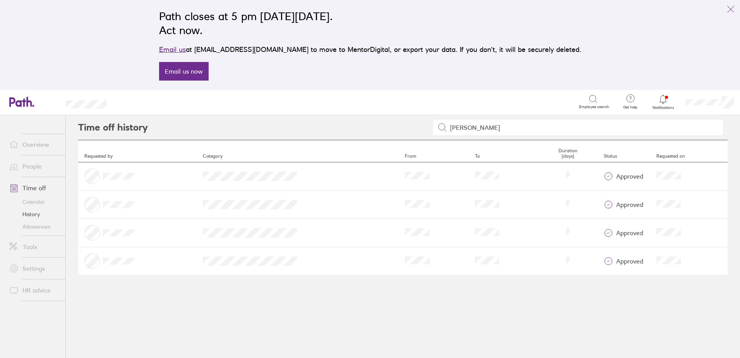
type input "alex"
drag, startPoint x: 86, startPoint y: 144, endPoint x: 687, endPoint y: 295, distance: 619.3
click at [687, 295] on div "Time off history alex Requested by Category From To Duration (days) Status Requ…" at bounding box center [403, 236] width 674 height 243
copy thead
click at [310, 337] on div "Time off history alex Requested by Category From To Duration (days) Status Requ…" at bounding box center [403, 236] width 674 height 243
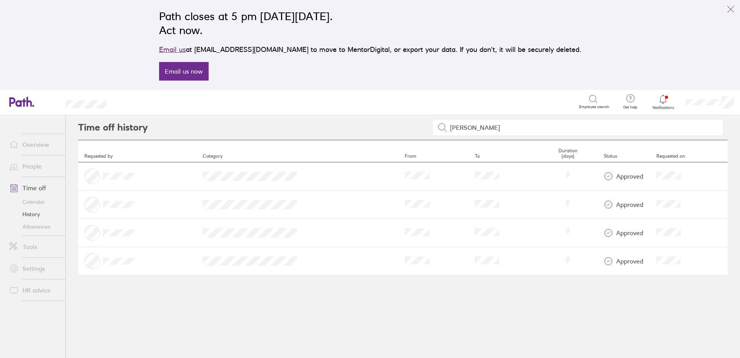
click at [32, 165] on link "People" at bounding box center [34, 165] width 62 height 15
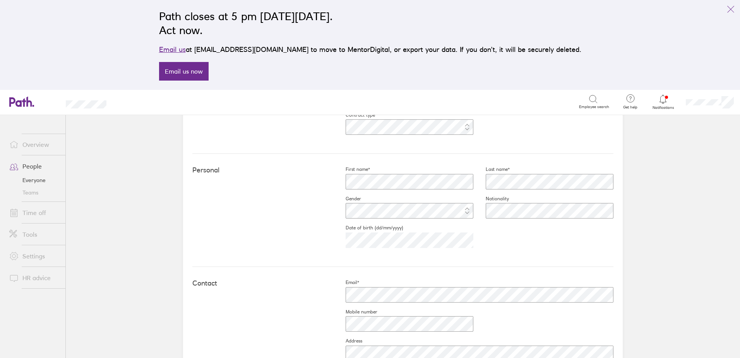
scroll to position [194, 0]
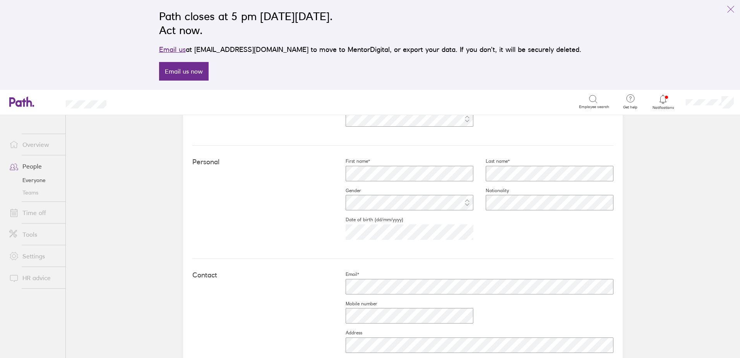
click at [495, 250] on div "Personal First name* Last name* Gender Nationality Date of birth (dd/mm/yyyy)" at bounding box center [402, 202] width 421 height 113
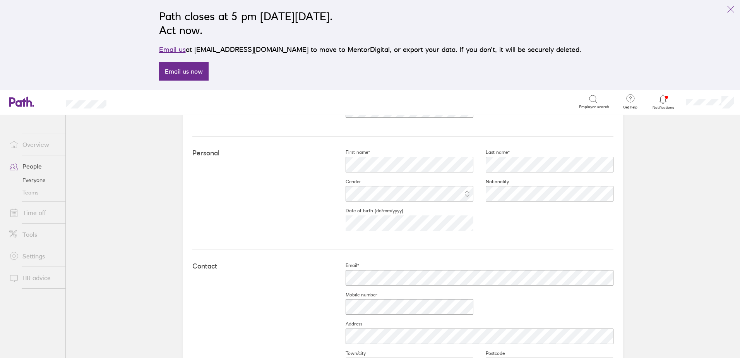
scroll to position [96, 0]
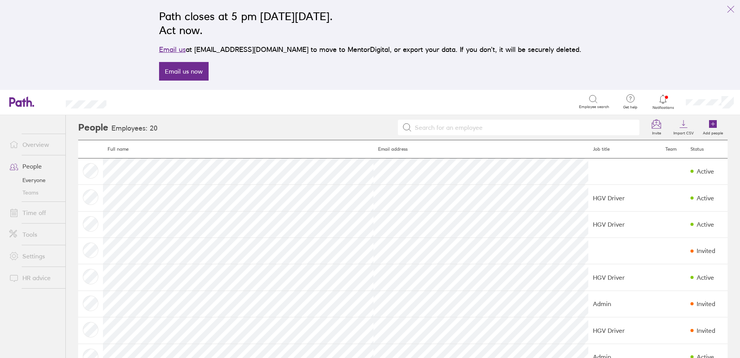
click at [35, 212] on link "Time off" at bounding box center [34, 212] width 62 height 15
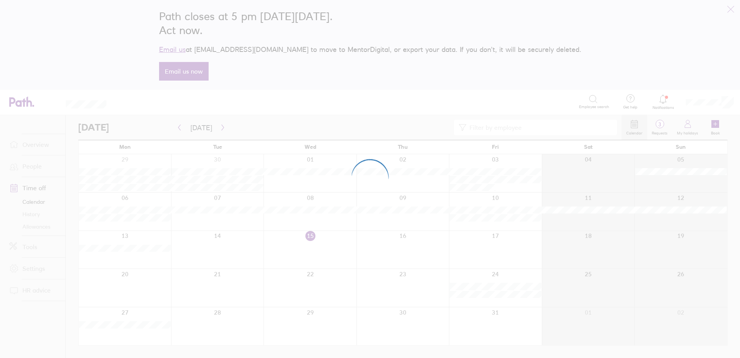
click at [33, 228] on div at bounding box center [370, 179] width 740 height 358
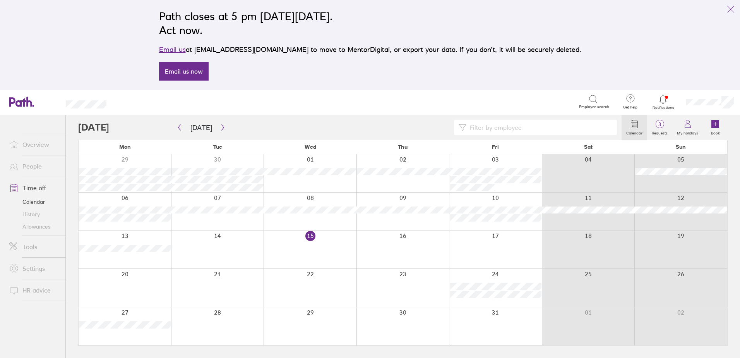
click at [35, 226] on link "Allowances" at bounding box center [34, 226] width 62 height 12
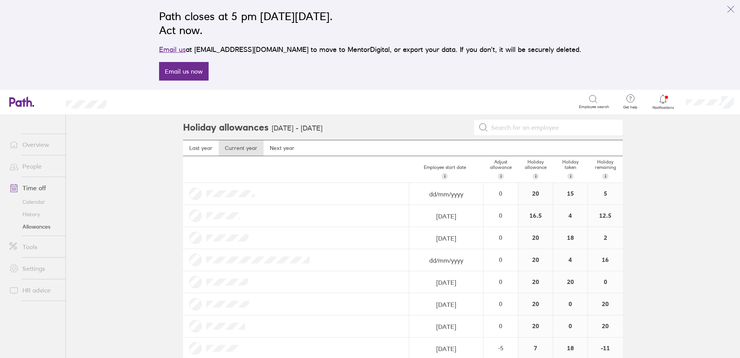
click at [30, 245] on link "Tools" at bounding box center [34, 246] width 62 height 15
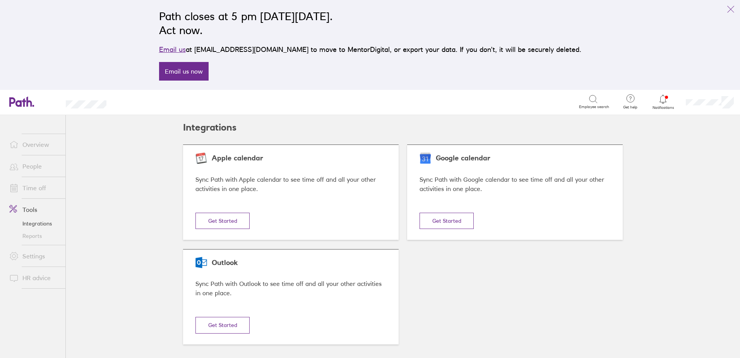
click at [35, 185] on link "Time off" at bounding box center [34, 187] width 62 height 15
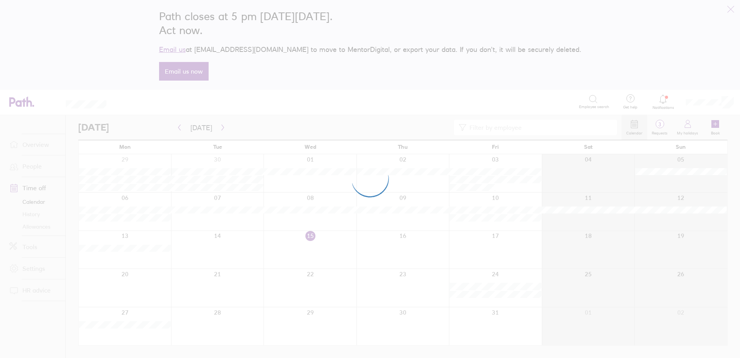
click at [38, 214] on div at bounding box center [370, 179] width 740 height 358
click at [32, 215] on div at bounding box center [370, 179] width 740 height 358
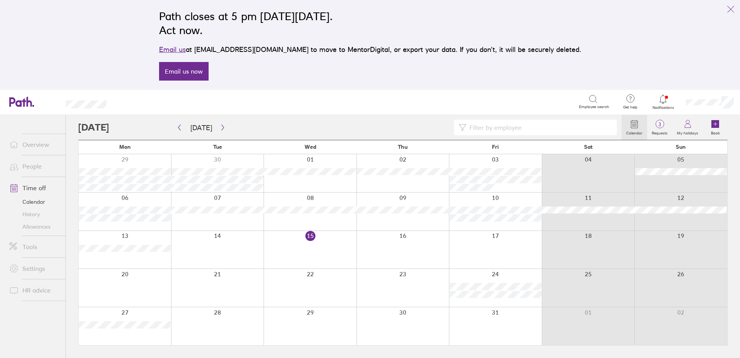
click at [32, 214] on link "History" at bounding box center [34, 214] width 62 height 12
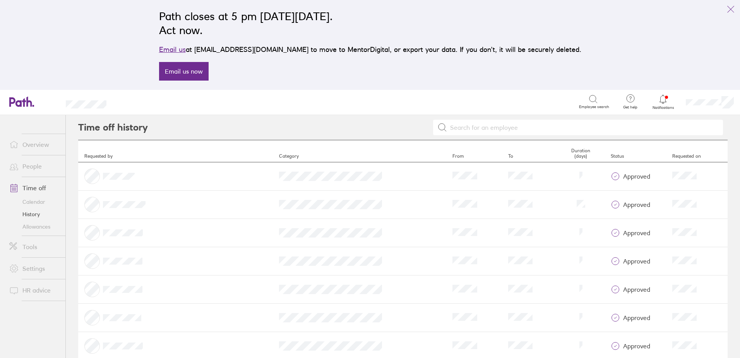
click at [481, 126] on input at bounding box center [582, 127] width 271 height 15
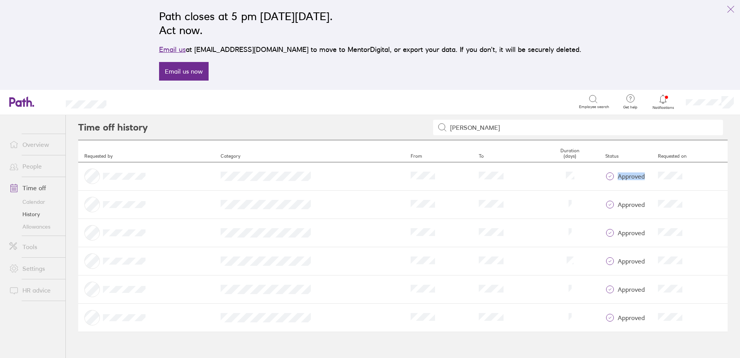
drag, startPoint x: 96, startPoint y: 168, endPoint x: 440, endPoint y: 210, distance: 346.3
click at [440, 210] on tbody "Category From To Duration Status approved Requested on Category From To Duratio…" at bounding box center [403, 247] width 650 height 170
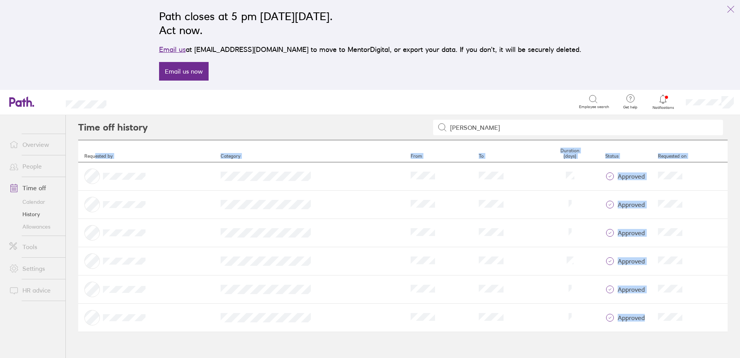
drag, startPoint x: 94, startPoint y: 143, endPoint x: 674, endPoint y: 330, distance: 608.7
click at [674, 330] on table "Requested by Category From To Duration (days) Status Requested on Category From…" at bounding box center [403, 236] width 650 height 192
copy table "ested by Category From To Duration (days) Status Requested on Category From To …"
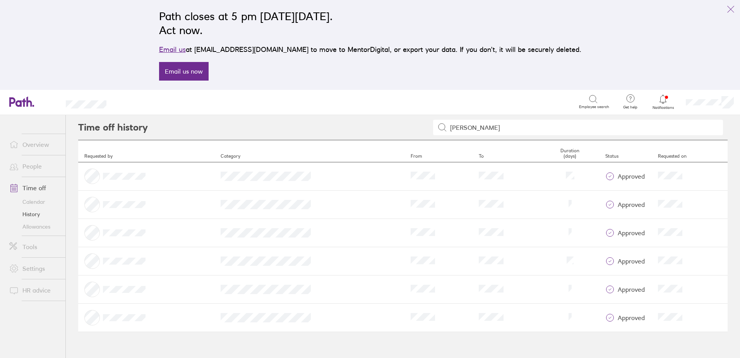
click at [516, 128] on input "sam" at bounding box center [582, 127] width 271 height 15
type input "s"
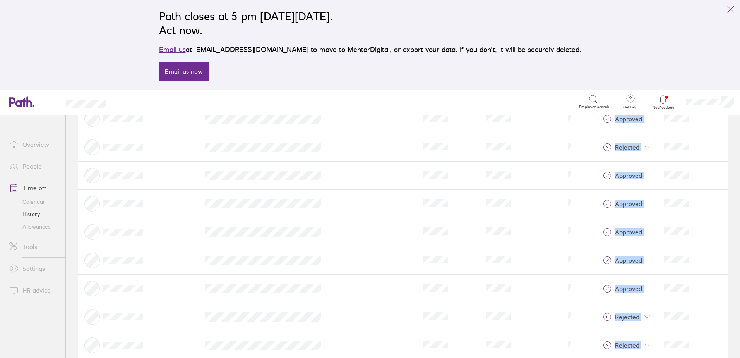
scroll to position [552, 0]
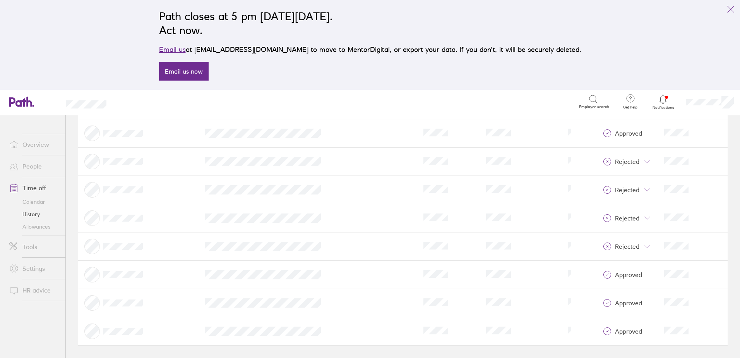
drag, startPoint x: 81, startPoint y: 168, endPoint x: 697, endPoint y: 376, distance: 650.3
click at [697, 357] on html "Path closes at 5 pm on Thursday, 6 November 2025. Act now. Email us at support@…" at bounding box center [370, 179] width 740 height 358
click at [417, 124] on td "From" at bounding box center [448, 133] width 63 height 28
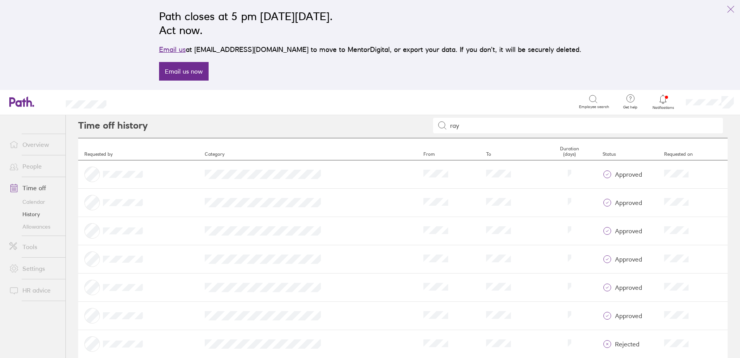
scroll to position [0, 0]
click at [471, 131] on input "ray" at bounding box center [582, 127] width 271 height 15
type input "r"
click at [456, 129] on input at bounding box center [582, 127] width 271 height 15
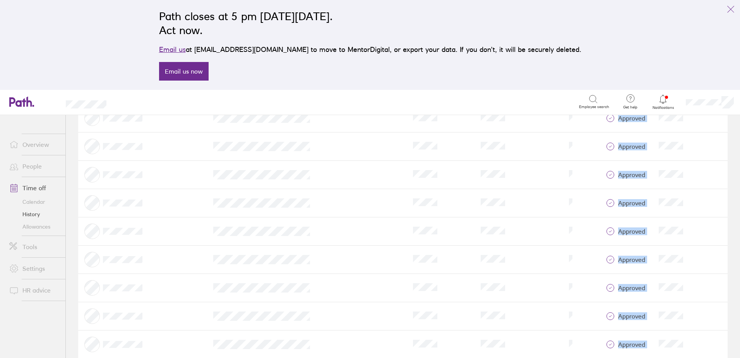
scroll to position [693, 0]
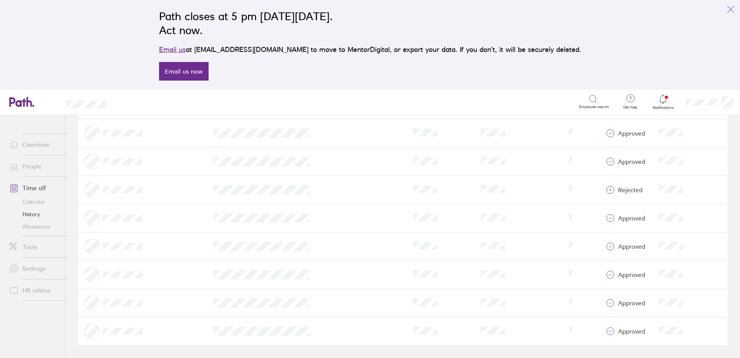
drag, startPoint x: 81, startPoint y: 167, endPoint x: 504, endPoint y: 377, distance: 473.0
click at [504, 357] on html "Path closes at 5 pm on Thursday, 6 November 2025. Act now. Email us at support@…" at bounding box center [370, 179] width 740 height 358
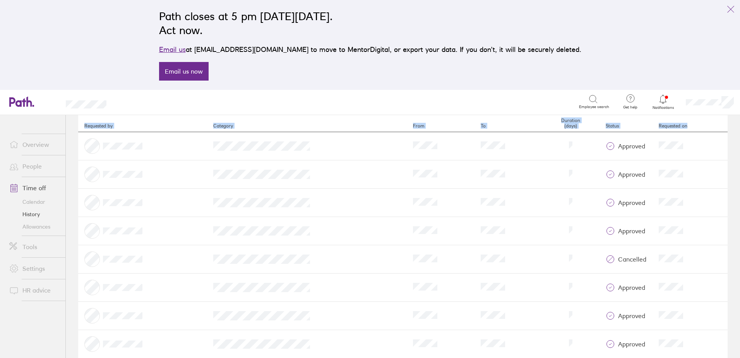
scroll to position [0, 0]
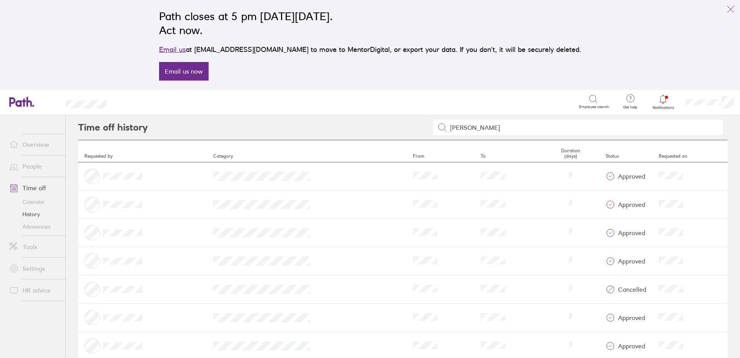
click at [484, 125] on input "andrew" at bounding box center [582, 127] width 271 height 15
type input "a"
click at [555, 125] on input at bounding box center [582, 127] width 271 height 15
type input "kirsty"
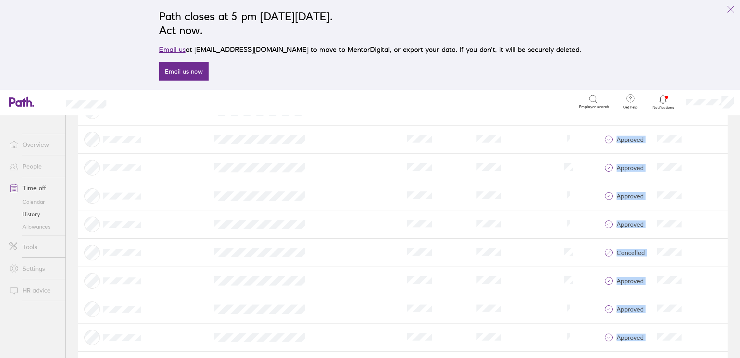
scroll to position [1202, 0]
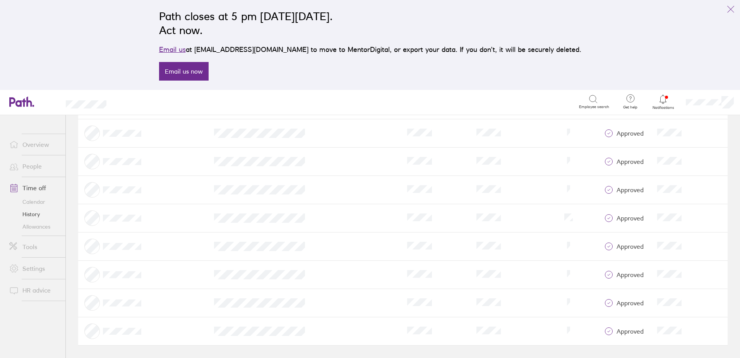
drag, startPoint x: 83, startPoint y: 164, endPoint x: 533, endPoint y: 374, distance: 496.0
click at [533, 357] on html "Path closes at 5 pm on Thursday, 6 November 2025. Act now. Email us at support@…" at bounding box center [370, 179] width 740 height 358
click at [473, 108] on div "Search" at bounding box center [351, 102] width 456 height 12
